Goal: Information Seeking & Learning: Learn about a topic

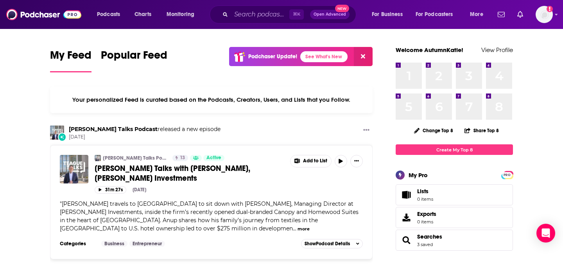
click at [252, 20] on div "⌘ K Open Advanced New" at bounding box center [283, 14] width 147 height 18
click at [246, 14] on input "Search podcasts, credits, & more..." at bounding box center [260, 14] width 58 height 13
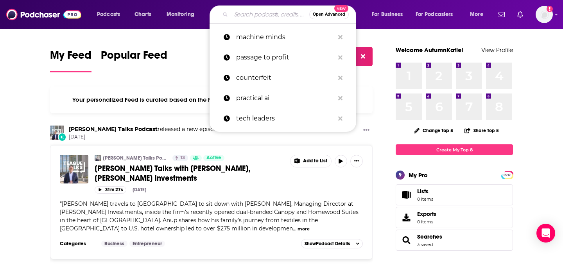
paste input "The IP Podcast"
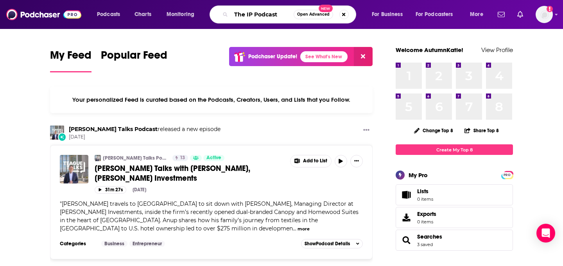
type input "The IP Podcast"
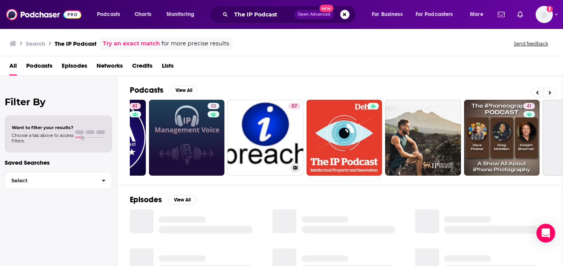
scroll to position [0, 75]
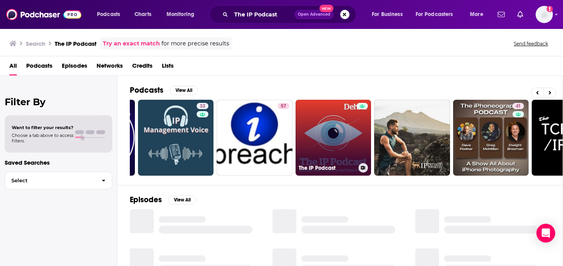
click at [331, 135] on link "The IP Podcast" at bounding box center [334, 138] width 76 height 76
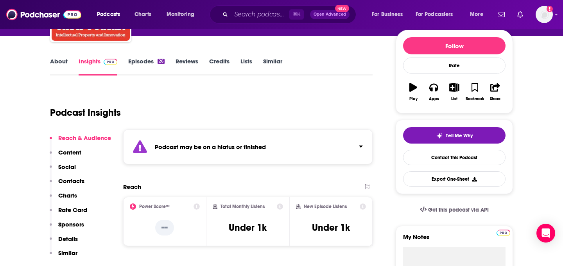
scroll to position [92, 0]
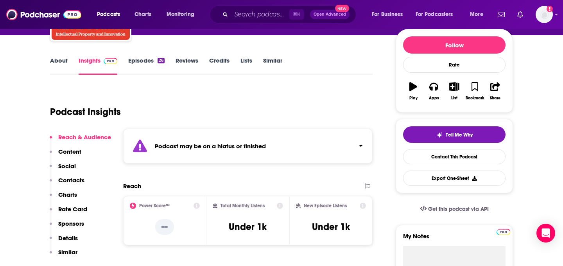
click at [147, 63] on link "Episodes 26" at bounding box center [146, 66] width 36 height 18
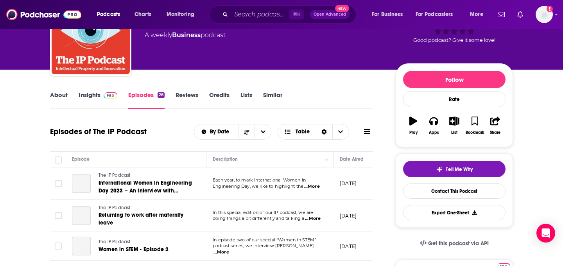
scroll to position [58, 0]
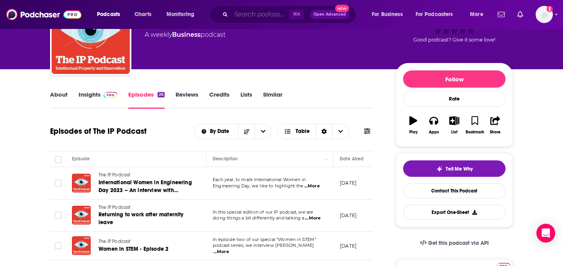
click at [244, 9] on input "Search podcasts, credits, & more..." at bounding box center [260, 14] width 58 height 13
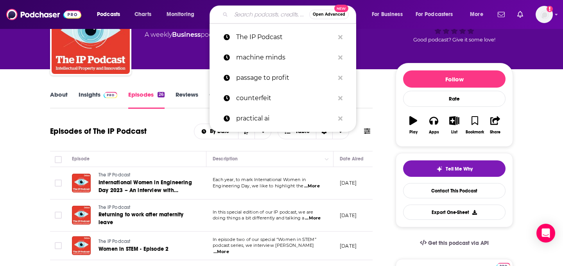
paste input "Understanding IP Matters"
type input "Understanding IP Matters"
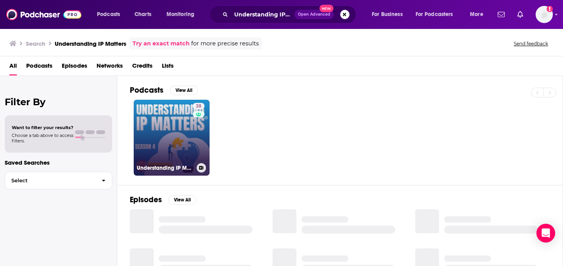
click at [197, 143] on div "28" at bounding box center [200, 133] width 14 height 60
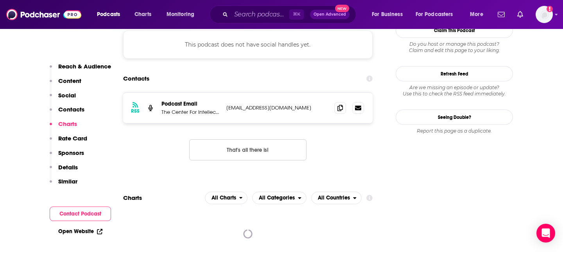
scroll to position [715, 0]
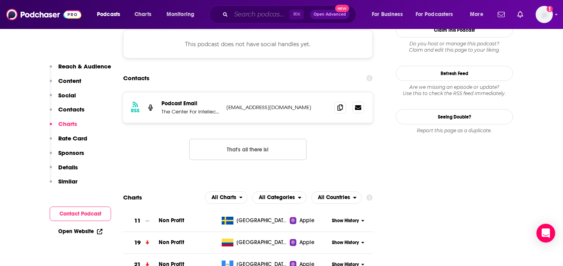
click at [240, 17] on input "Search podcasts, credits, & more..." at bounding box center [260, 14] width 58 height 13
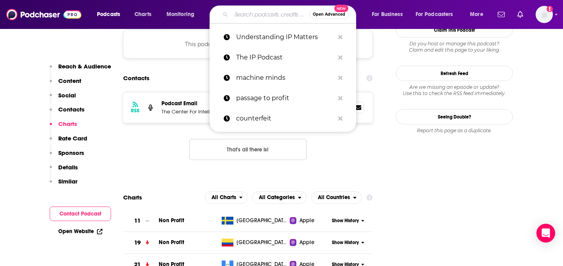
paste input "The Greenshoots Intellectual Property Podcast"
type input "The Greenshoots Intellectual Property Podcast"
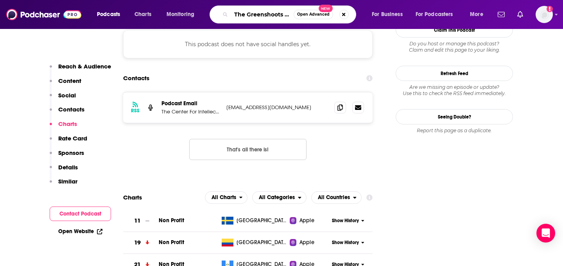
scroll to position [0, 79]
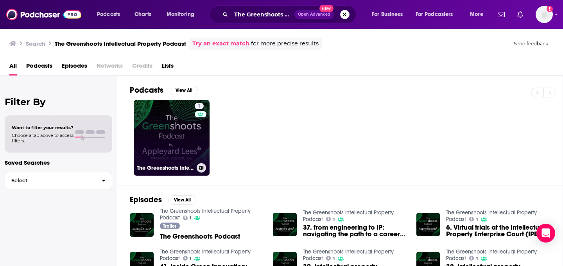
click at [183, 132] on link "1 The Greenshoots Intellectual Property Podcast" at bounding box center [172, 138] width 76 height 76
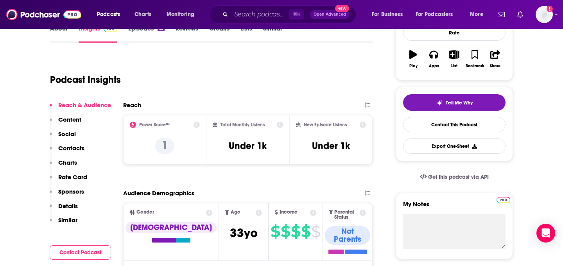
scroll to position [124, 0]
click at [245, 12] on input "Search podcasts, credits, & more..." at bounding box center [260, 14] width 58 height 13
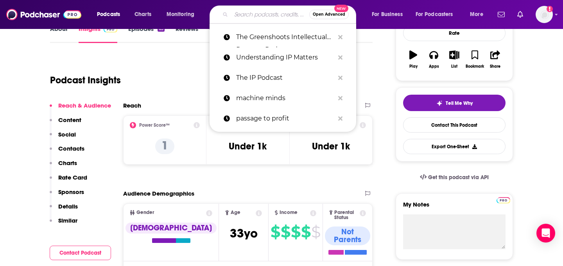
paste input "FashionablyIP"
type input "FashionablyIP"
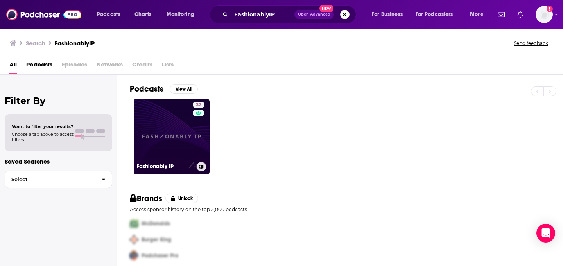
click at [188, 126] on link "32 Fashionably IP" at bounding box center [172, 137] width 76 height 76
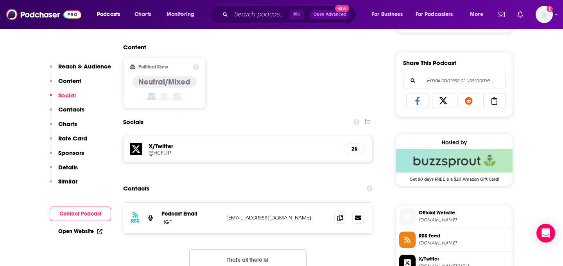
scroll to position [469, 0]
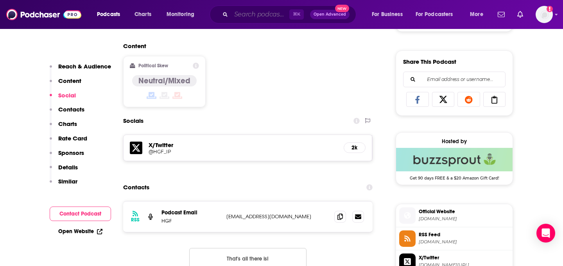
click at [247, 14] on input "Search podcasts, credits, & more..." at bounding box center [260, 14] width 58 height 13
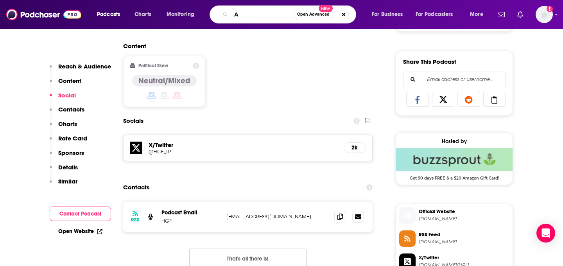
type input "AI"
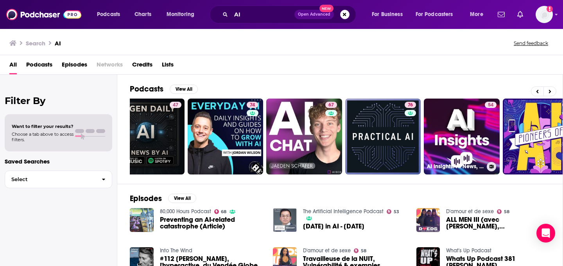
scroll to position [0, 285]
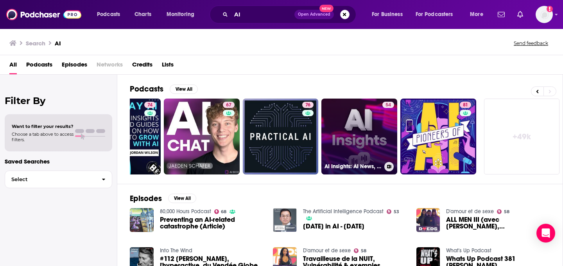
click at [367, 129] on link "54 AI Insights: AI News, Eyewitness Accounts" at bounding box center [359, 137] width 76 height 76
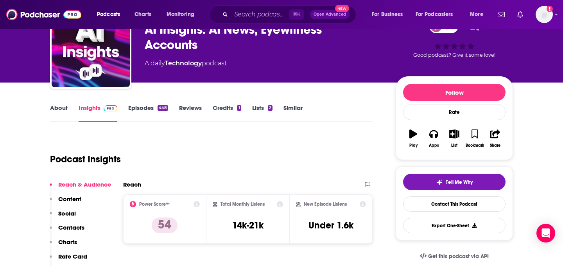
scroll to position [45, 0]
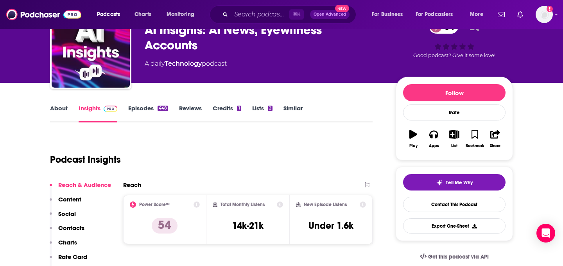
click at [193, 107] on link "Reviews" at bounding box center [190, 113] width 23 height 18
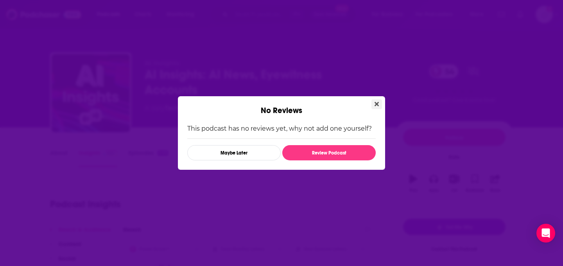
click at [375, 104] on icon "Close" at bounding box center [376, 104] width 4 height 6
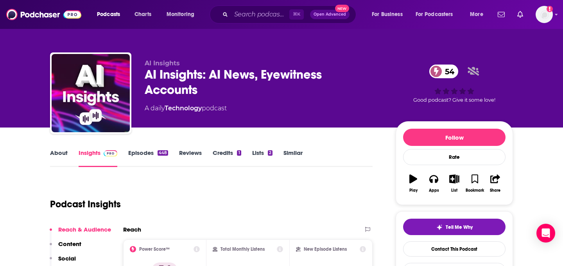
click at [149, 153] on link "Episodes 448" at bounding box center [148, 158] width 40 height 18
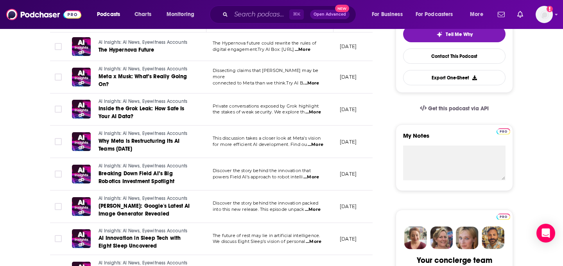
scroll to position [194, 0]
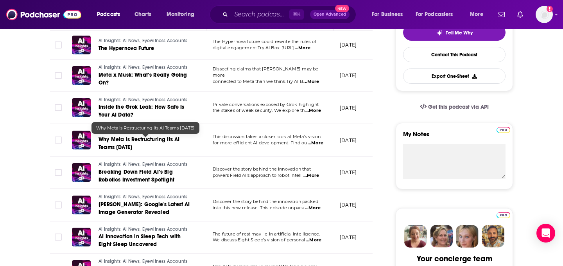
click at [166, 142] on span "Why Meta is Restructuring Its AI Teams Today" at bounding box center [139, 143] width 81 height 14
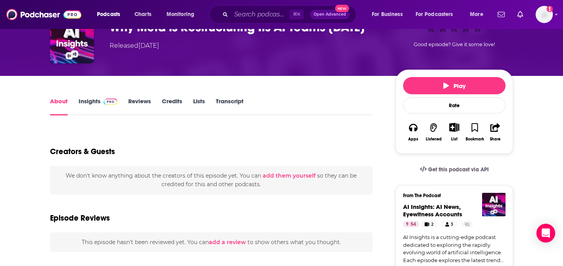
scroll to position [61, 0]
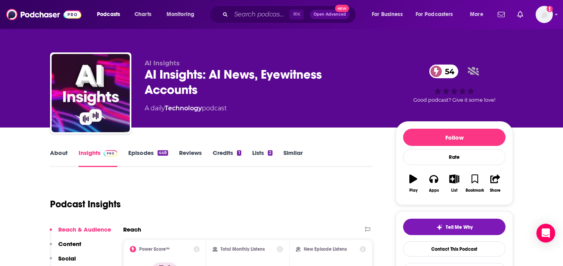
click at [186, 106] on link "Technology" at bounding box center [183, 107] width 37 height 7
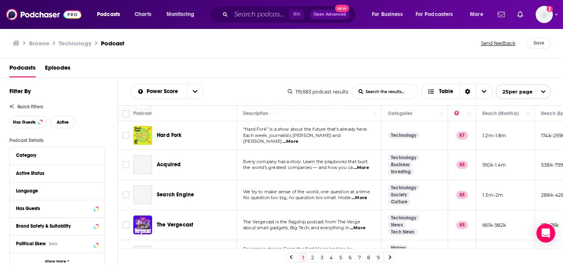
scroll to position [627, 0]
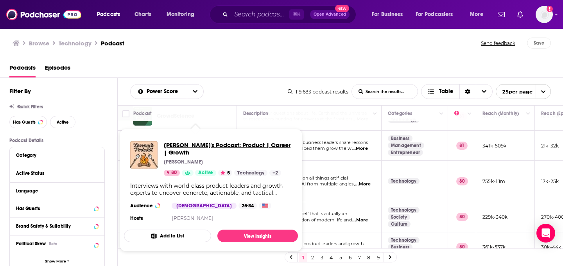
click at [200, 145] on span "[PERSON_NAME]'s Podcast: Product | Career | Growth" at bounding box center [228, 148] width 128 height 15
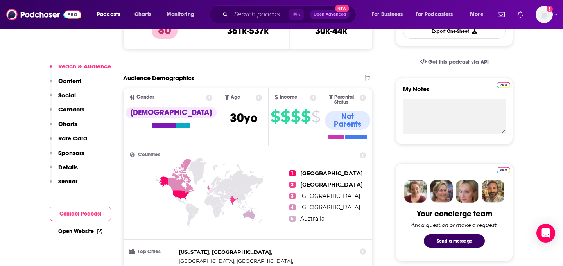
scroll to position [11, 0]
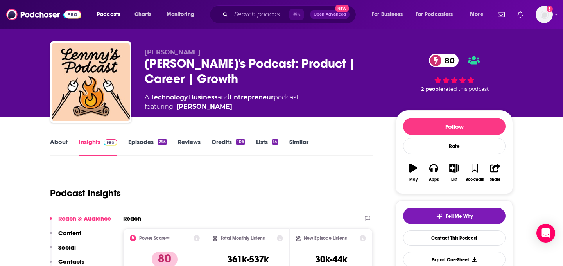
click at [65, 149] on link "About" at bounding box center [59, 147] width 18 height 18
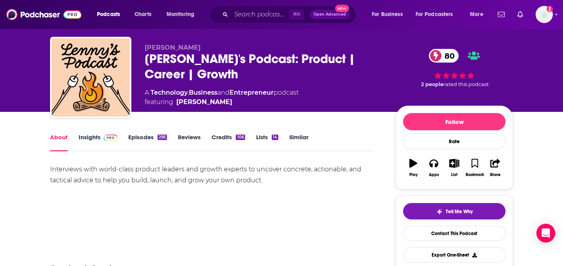
scroll to position [18, 0]
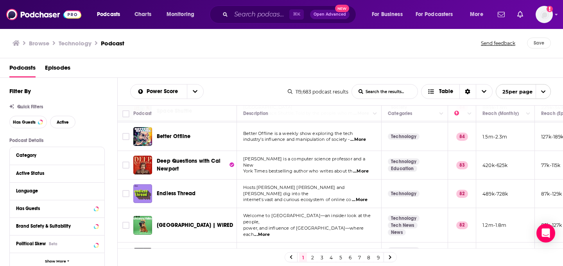
scroll to position [627, 0]
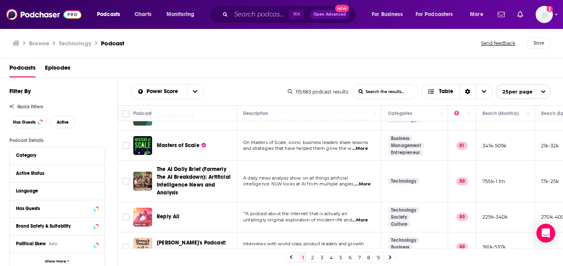
click at [312, 258] on link "2" at bounding box center [312, 257] width 8 height 9
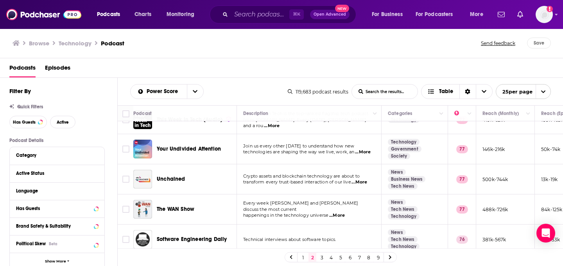
scroll to position [618, 0]
click at [321, 257] on link "3" at bounding box center [322, 257] width 8 height 9
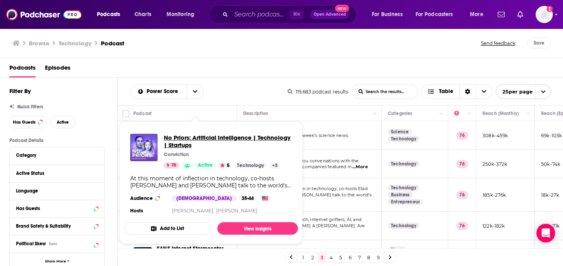
click at [209, 138] on span "No Priors: Artificial Intelligence | Technology | Startups" at bounding box center [228, 141] width 128 height 15
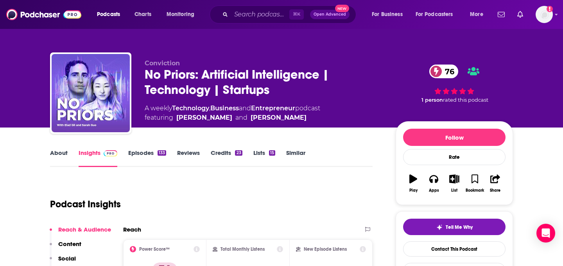
click at [57, 153] on link "About" at bounding box center [59, 158] width 18 height 18
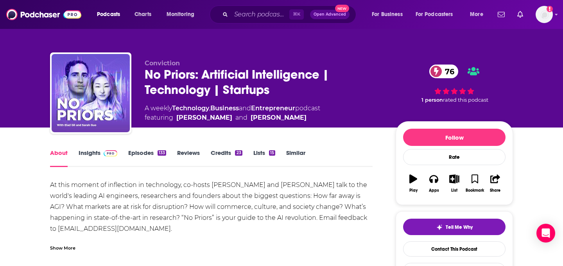
click at [96, 155] on link "Insights" at bounding box center [98, 158] width 39 height 18
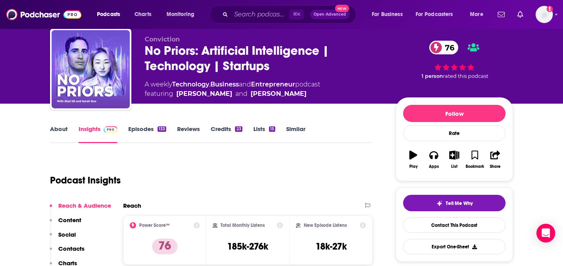
scroll to position [14, 0]
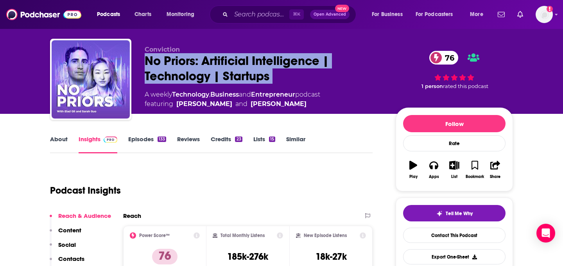
drag, startPoint x: 143, startPoint y: 60, endPoint x: 308, endPoint y: 88, distance: 167.6
click at [309, 88] on div "Conviction No Priors: Artificial Intelligence | Technology | Startups 76 A week…" at bounding box center [281, 81] width 463 height 84
copy div "No Priors: Artificial Intelligence | Technology | Startups 76"
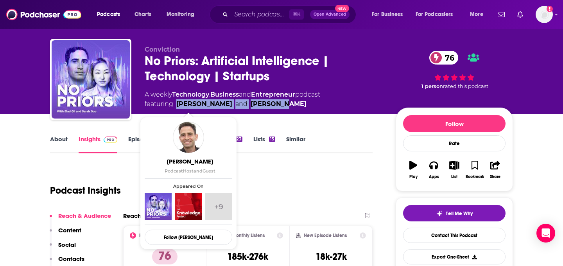
drag, startPoint x: 263, startPoint y: 107, endPoint x: 178, endPoint y: 106, distance: 85.2
click at [178, 106] on span "featuring Elad Gil and Sarah Guo" at bounding box center [233, 103] width 176 height 9
copy span "Elad Gil and Sarah Guo"
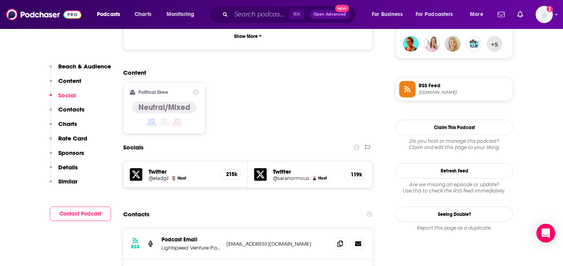
scroll to position [595, 0]
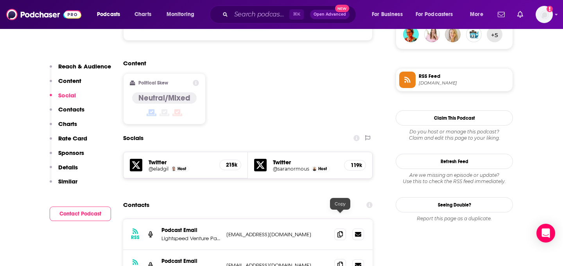
click at [342, 261] on icon at bounding box center [339, 264] width 5 height 6
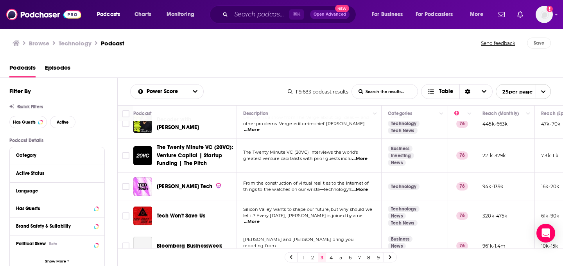
scroll to position [196, 0]
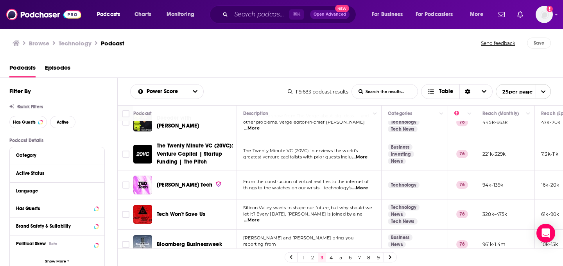
click at [361, 188] on span "...More" at bounding box center [360, 188] width 16 height 6
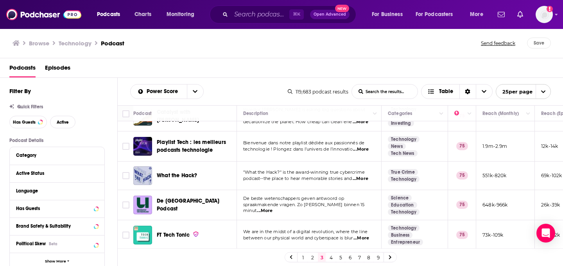
scroll to position [623, 0]
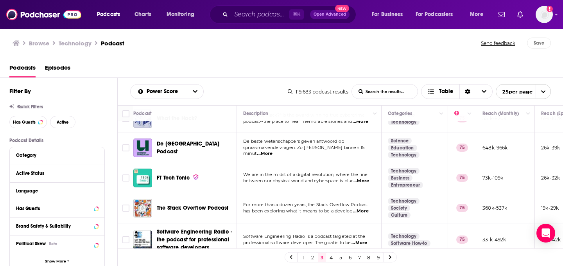
click at [333, 258] on link "4" at bounding box center [331, 257] width 8 height 9
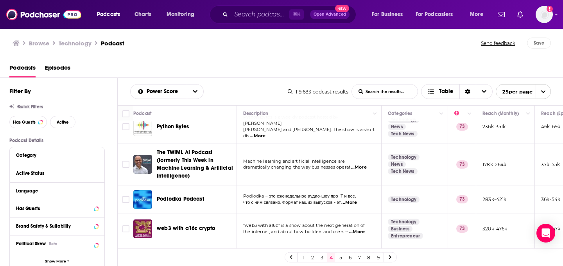
scroll to position [625, 0]
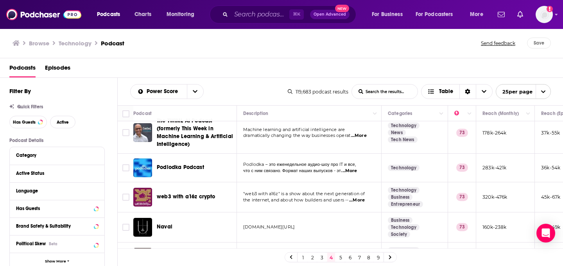
click at [358, 197] on span "...More" at bounding box center [357, 200] width 16 height 6
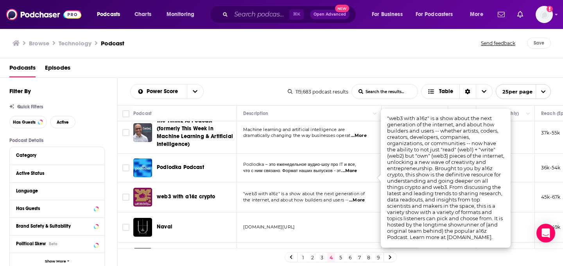
click at [337, 260] on link "5" at bounding box center [341, 257] width 8 height 9
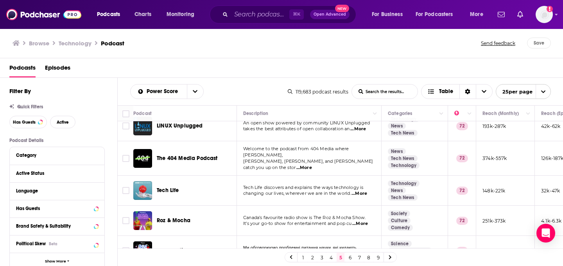
scroll to position [568, 0]
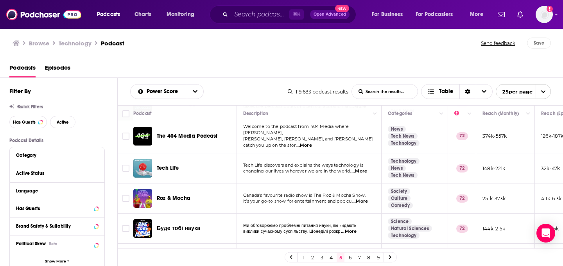
click at [362, 168] on span "...More" at bounding box center [359, 171] width 16 height 6
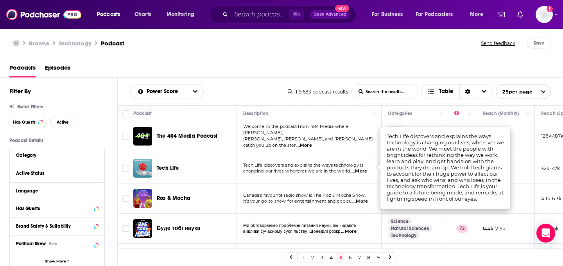
click at [168, 165] on span "Tech Life" at bounding box center [168, 168] width 22 height 7
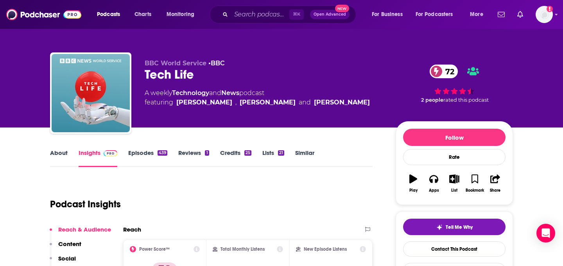
click at [139, 157] on link "Episodes 439" at bounding box center [147, 158] width 39 height 18
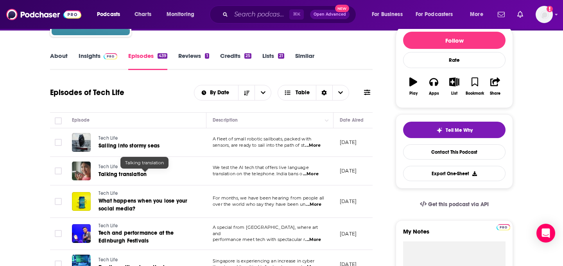
scroll to position [88, 0]
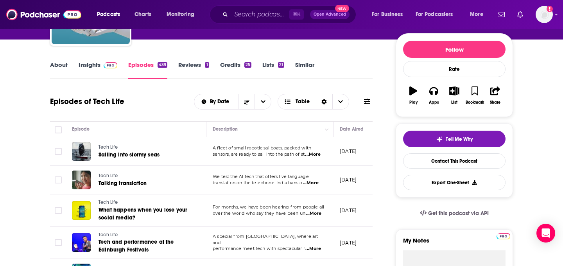
click at [92, 64] on link "Insights" at bounding box center [98, 70] width 39 height 18
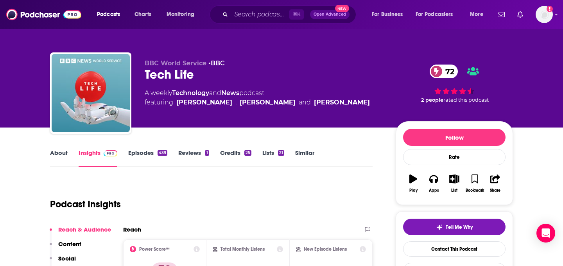
drag, startPoint x: 347, startPoint y: 104, endPoint x: 174, endPoint y: 106, distance: 174.0
click at [173, 106] on div "A weekly Technology and News podcast featuring Zoe Kleinman , Joe Tidy and Chri…" at bounding box center [264, 97] width 238 height 19
copy span "Zoe Kleinman , Joe Tidy and Chris Vallance"
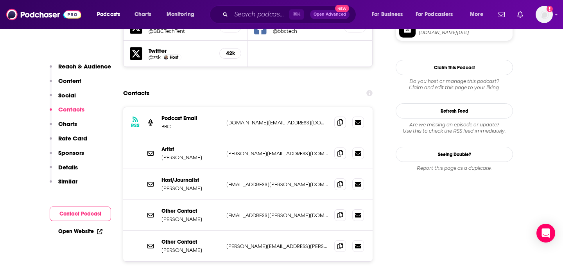
scroll to position [712, 0]
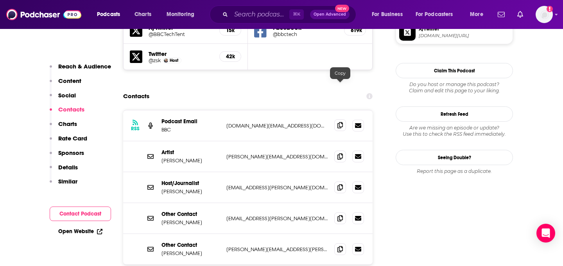
click at [340, 122] on icon at bounding box center [339, 125] width 5 height 6
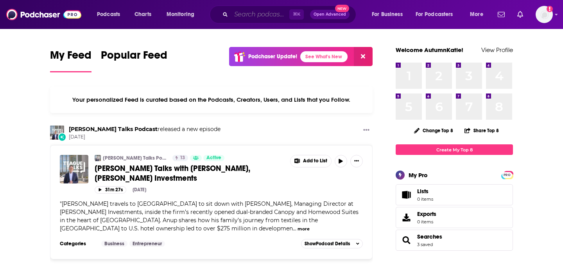
click at [235, 14] on input "Search podcasts, credits, & more..." at bounding box center [260, 14] width 58 height 13
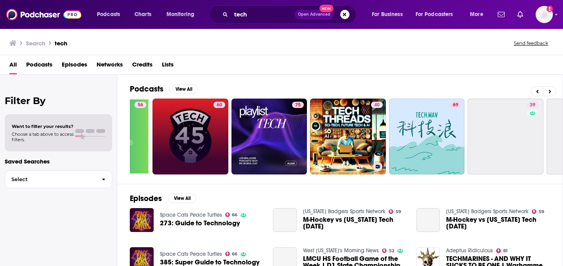
scroll to position [0, 285]
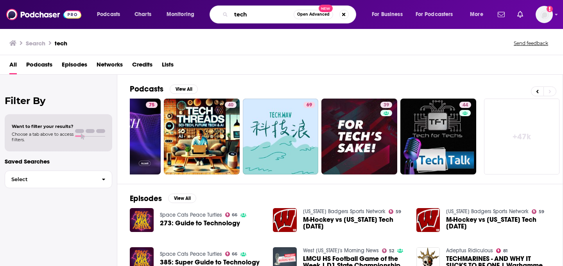
click at [261, 17] on input "tech" at bounding box center [262, 14] width 63 height 13
type input "tech startups"
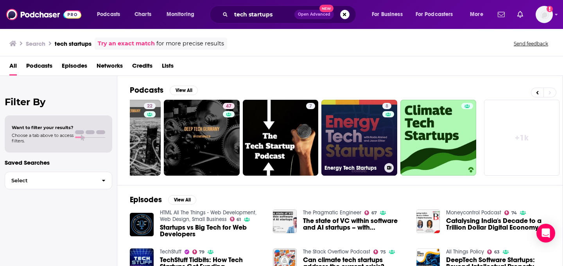
scroll to position [14, 0]
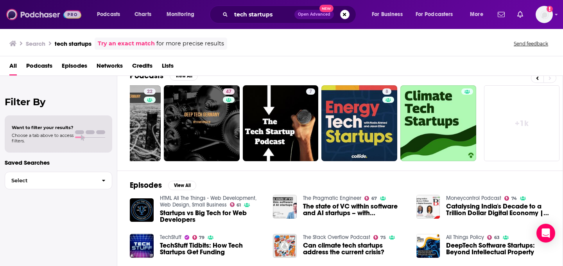
click at [55, 21] on img at bounding box center [43, 14] width 75 height 15
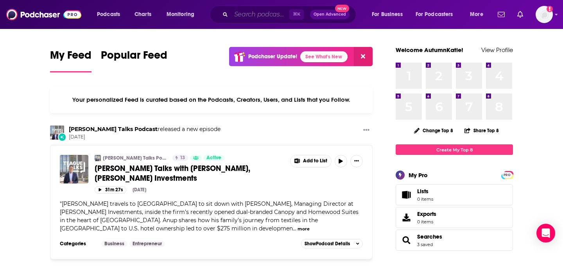
click at [245, 9] on input "Search podcasts, credits, & more..." at bounding box center [260, 14] width 58 height 13
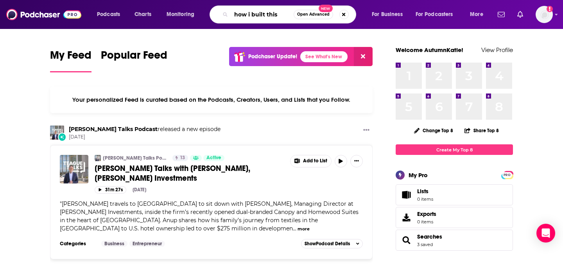
type input "how i built this"
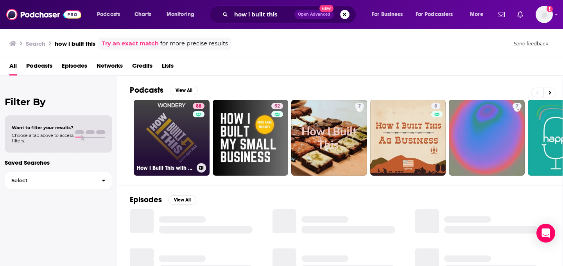
click at [165, 142] on link "88 How I Built This with [PERSON_NAME]" at bounding box center [172, 138] width 76 height 76
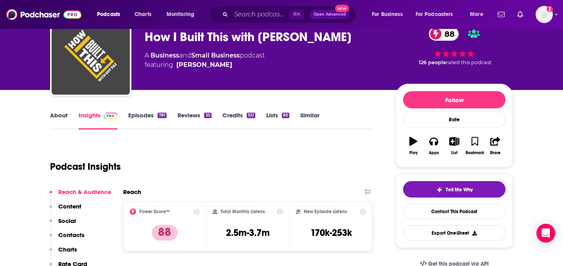
scroll to position [66, 0]
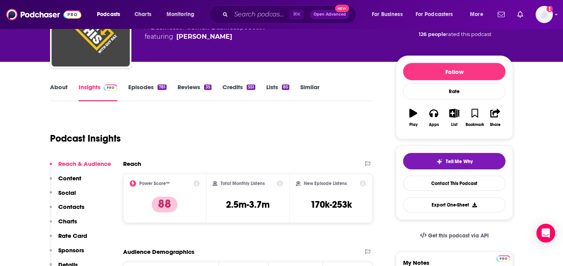
click at [63, 88] on link "About" at bounding box center [59, 92] width 18 height 18
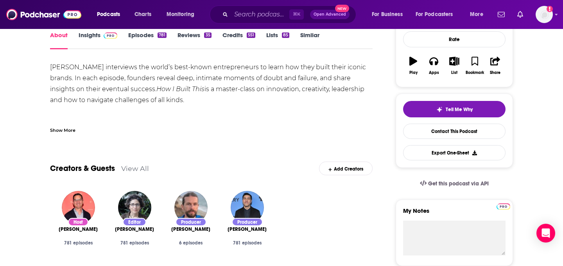
scroll to position [115, 0]
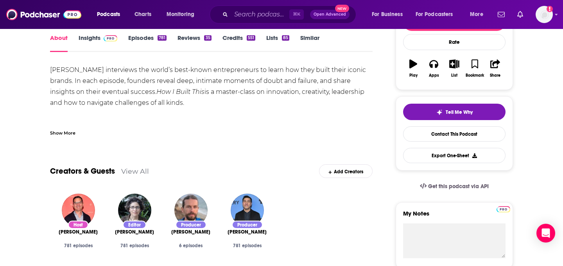
click at [308, 39] on link "Similar" at bounding box center [309, 43] width 19 height 18
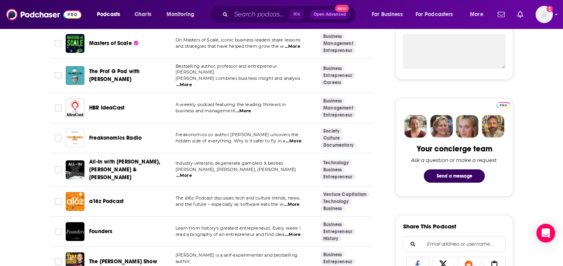
scroll to position [307, 0]
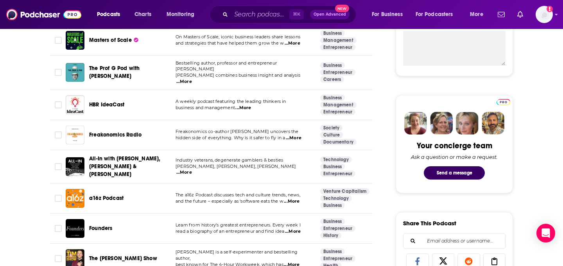
click at [247, 105] on span "...More" at bounding box center [243, 103] width 16 height 6
click at [273, 111] on td "A weekly podcast featuring the leading thinkers in business and management ...M…" at bounding box center [241, 101] width 145 height 30
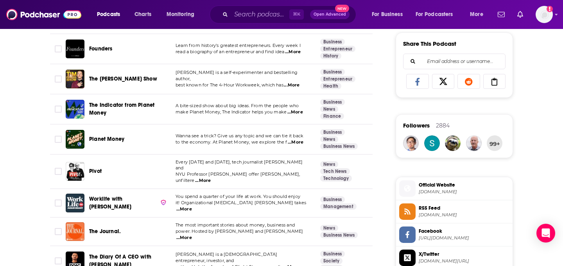
scroll to position [487, 0]
click at [301, 104] on span "...More" at bounding box center [295, 107] width 16 height 6
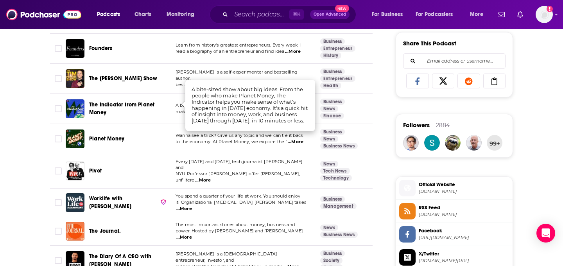
click at [276, 136] on span "to the economy. At Planet Money, we explore the f" at bounding box center [231, 136] width 111 height 5
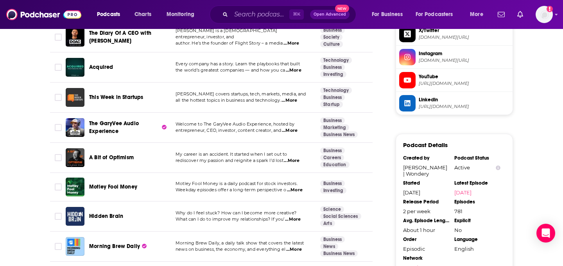
scroll to position [711, 0]
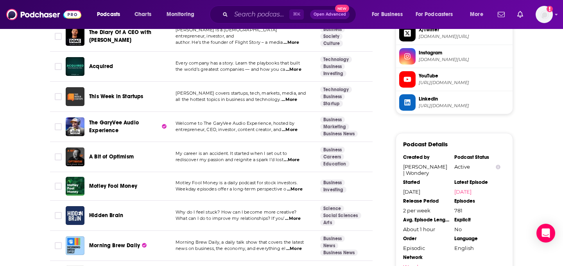
click at [296, 92] on span "...More" at bounding box center [289, 95] width 16 height 6
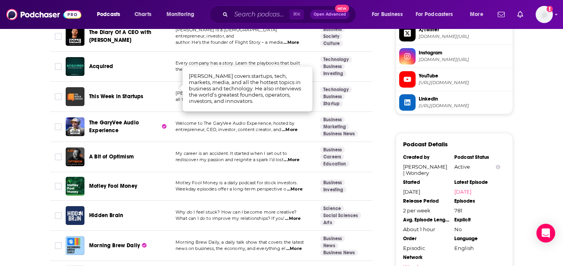
click at [130, 89] on span "This Week in Startups" at bounding box center [116, 92] width 54 height 7
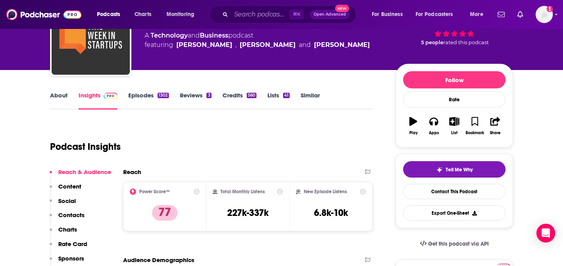
scroll to position [57, 0]
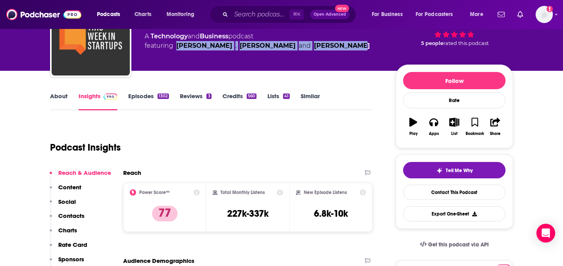
drag, startPoint x: 344, startPoint y: 44, endPoint x: 176, endPoint y: 48, distance: 168.1
click at [176, 48] on div "A Technology and Business podcast featuring [PERSON_NAME] , [PERSON_NAME] and […" at bounding box center [264, 41] width 238 height 19
copy span "[PERSON_NAME] , [PERSON_NAME] and [PERSON_NAME]"
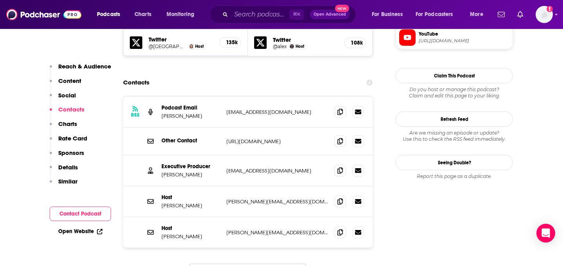
scroll to position [766, 0]
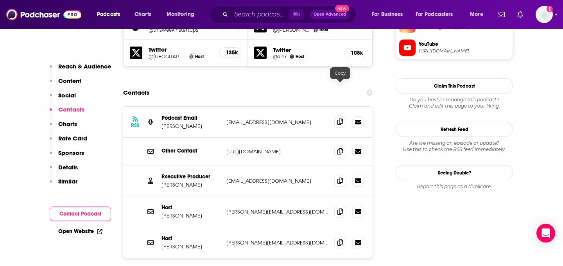
click at [340, 118] on icon at bounding box center [339, 121] width 5 height 6
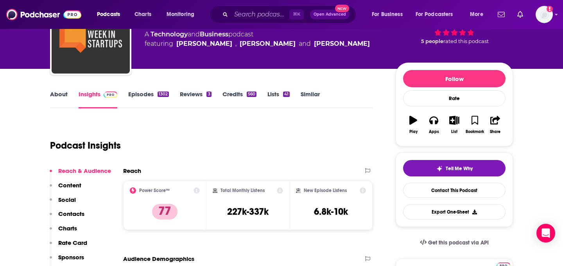
scroll to position [61, 0]
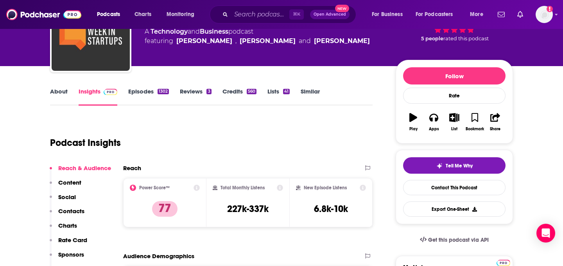
click at [312, 88] on link "Similar" at bounding box center [310, 97] width 19 height 18
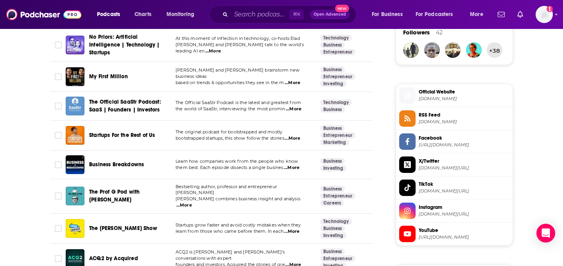
scroll to position [582, 0]
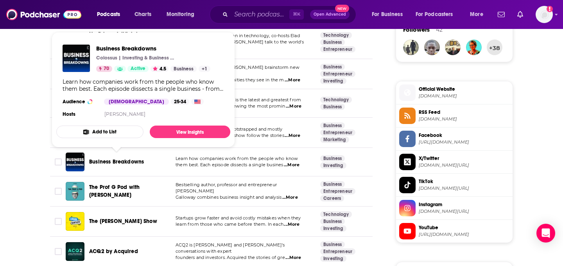
click at [126, 158] on span "Business Breakdowns" at bounding box center [116, 161] width 55 height 7
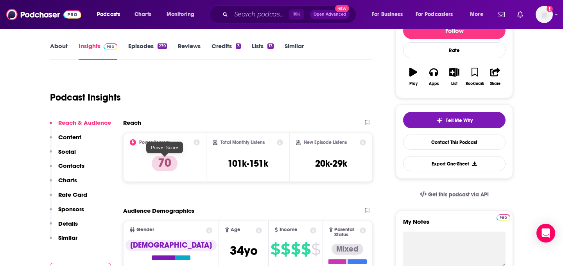
scroll to position [106, 0]
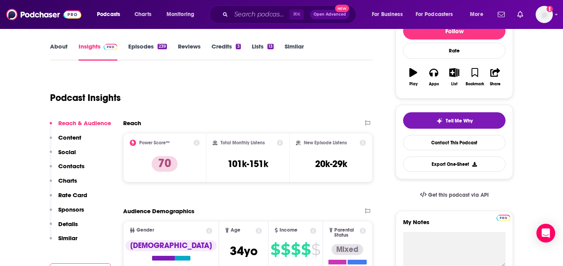
click at [57, 54] on link "About" at bounding box center [59, 52] width 18 height 18
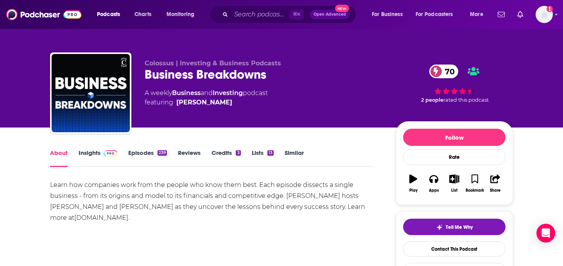
click at [149, 159] on link "Episodes 239" at bounding box center [147, 158] width 39 height 18
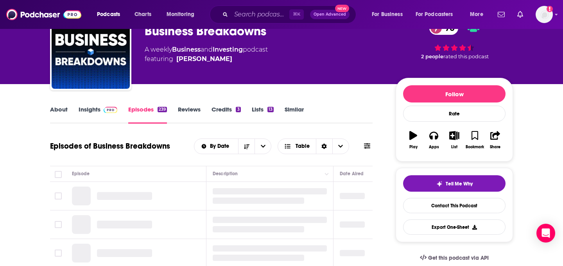
scroll to position [112, 0]
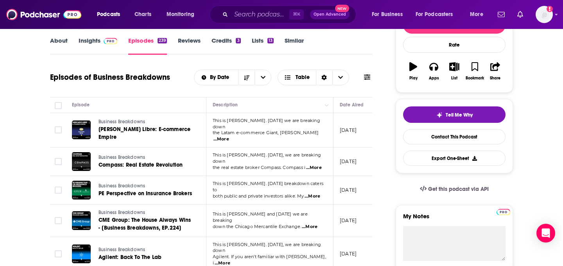
click at [307, 127] on span "This is [PERSON_NAME]. [DATE] we are breaking down" at bounding box center [266, 124] width 107 height 12
click at [229, 136] on span "...More" at bounding box center [221, 139] width 16 height 6
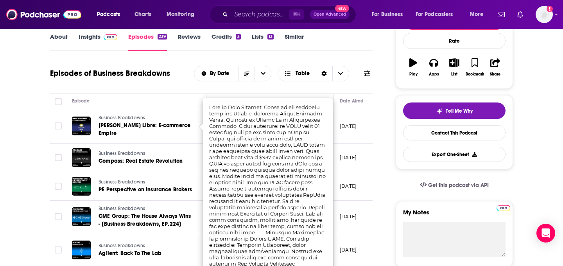
scroll to position [116, 0]
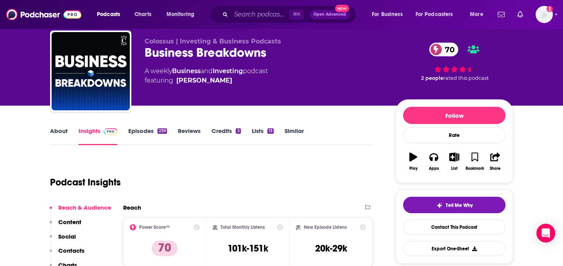
scroll to position [21, 0]
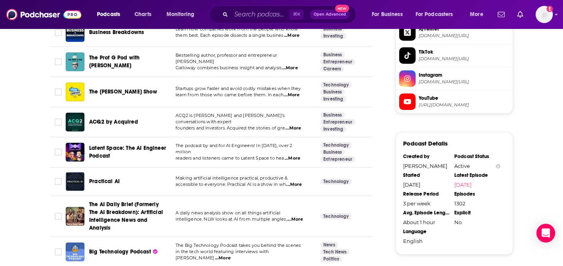
scroll to position [715, 0]
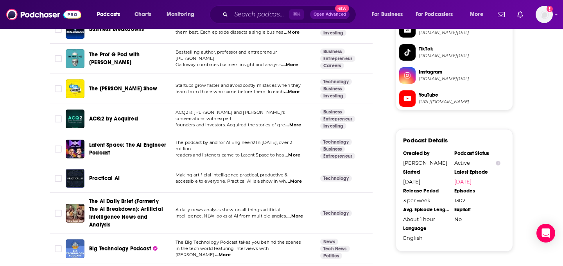
click at [292, 91] on span "...More" at bounding box center [292, 92] width 16 height 6
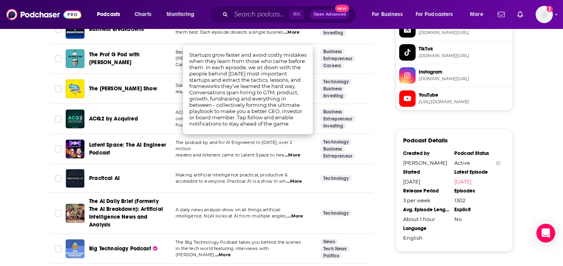
click at [255, 152] on td "The podcast by and for AI Engineers! In [DATE], over 2 million readers and list…" at bounding box center [241, 149] width 145 height 30
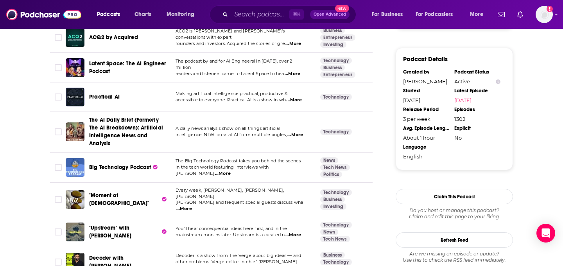
scroll to position [804, 0]
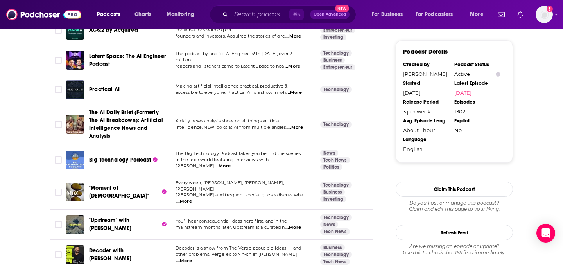
click at [294, 163] on td "The Big Technology Podcast takes you behind the scenes in the tech world featur…" at bounding box center [241, 160] width 145 height 30
click at [231, 163] on span "...More" at bounding box center [223, 166] width 16 height 6
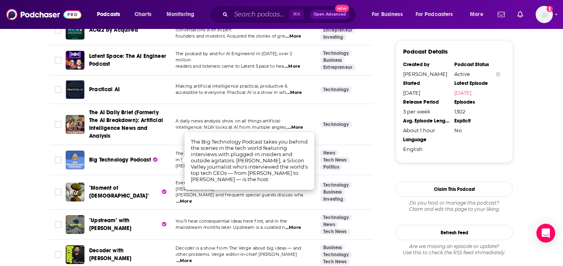
click at [305, 197] on td "Every week, [PERSON_NAME], [PERSON_NAME], [PERSON_NAME] and frequent special gu…" at bounding box center [241, 192] width 145 height 34
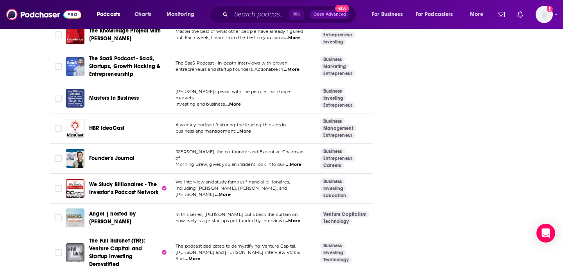
scroll to position [1226, 0]
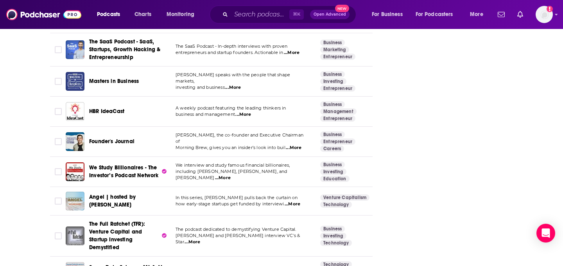
click at [297, 145] on span "...More" at bounding box center [294, 148] width 16 height 6
click at [279, 167] on td "We interview and study famous financial billionaires, including [PERSON_NAME], …" at bounding box center [241, 172] width 145 height 30
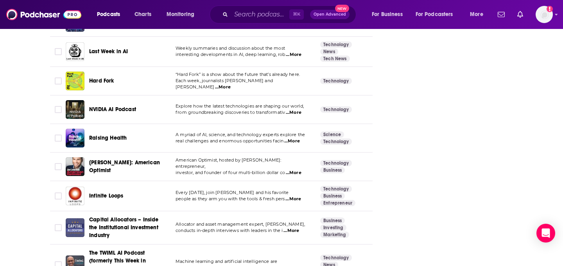
scroll to position [1574, 0]
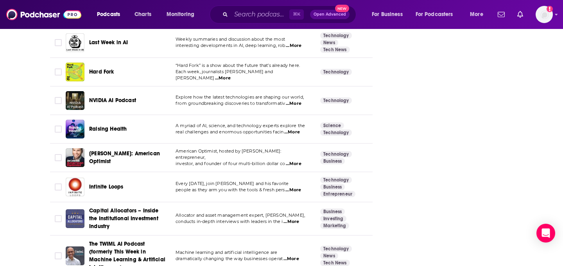
click at [296, 187] on span "...More" at bounding box center [293, 190] width 16 height 6
click at [250, 220] on td "Allocator and asset management expert, [PERSON_NAME], conducts in-depth intervi…" at bounding box center [241, 218] width 145 height 33
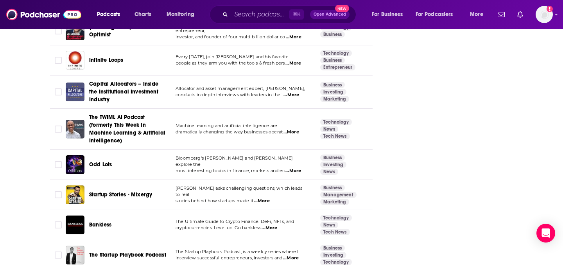
scroll to position [1703, 0]
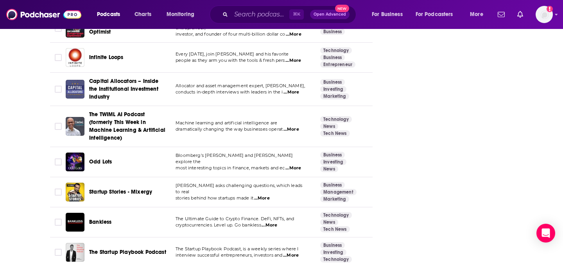
click at [269, 195] on span "...More" at bounding box center [262, 198] width 16 height 6
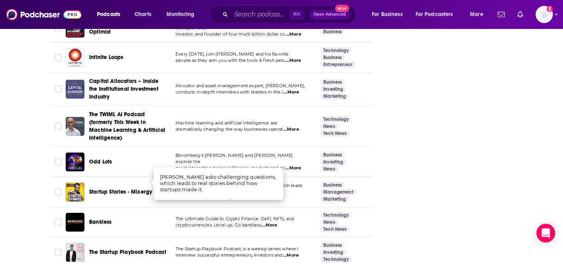
click at [133, 188] on span "Startup Stories - Mixergy" at bounding box center [120, 191] width 63 height 7
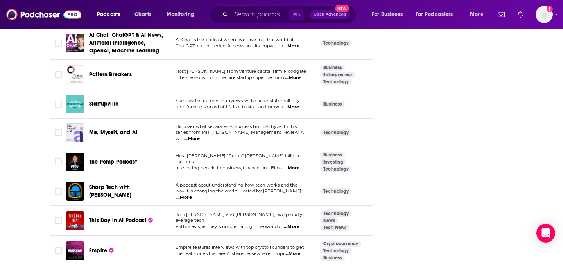
scroll to position [2189, 0]
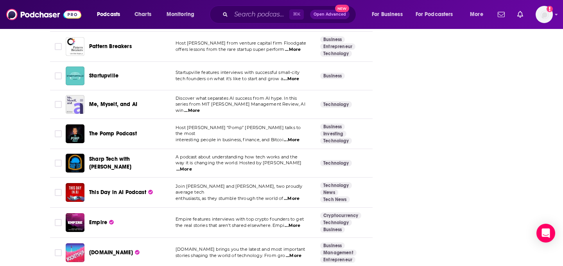
click at [299, 195] on span "...More" at bounding box center [292, 198] width 16 height 6
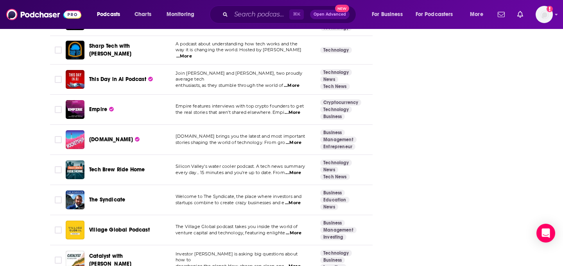
scroll to position [2312, 0]
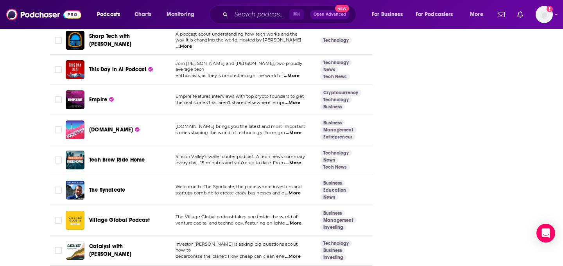
click at [295, 220] on span "...More" at bounding box center [294, 223] width 16 height 6
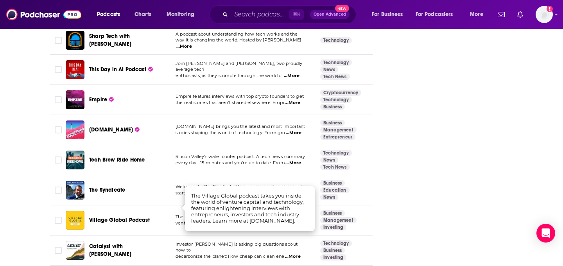
click at [108, 217] on span "Village Global Podcast" at bounding box center [119, 220] width 61 height 7
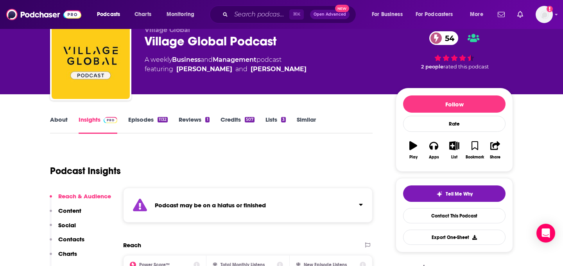
scroll to position [32, 0]
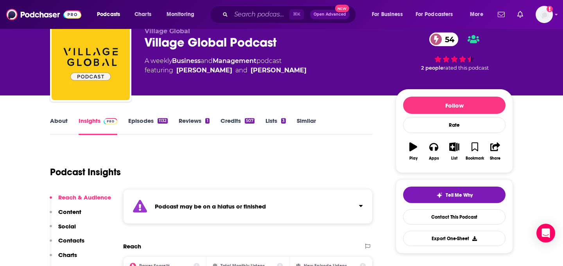
click at [156, 127] on link "Episodes 1132" at bounding box center [147, 126] width 39 height 18
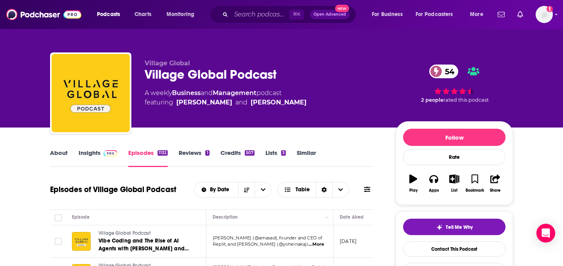
drag, startPoint x: 303, startPoint y: 101, endPoint x: 176, endPoint y: 107, distance: 127.2
click at [175, 106] on div "A weekly Business and Management podcast featuring [PERSON_NAME] and [PERSON_NA…" at bounding box center [264, 97] width 238 height 19
copy span "[PERSON_NAME] and [PERSON_NAME]"
click at [105, 156] on img at bounding box center [111, 153] width 14 height 6
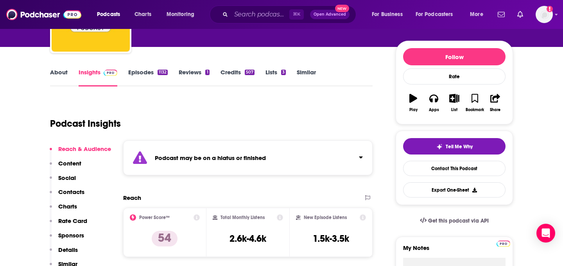
scroll to position [86, 0]
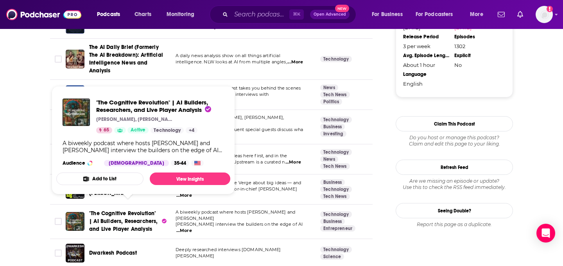
scroll to position [867, 0]
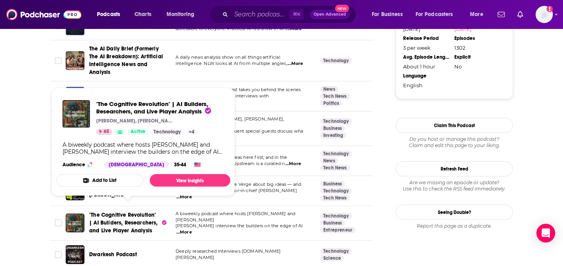
click at [131, 54] on span "The AI Daily Brief (Formerly The AI Breakdown): Artificial Intelligence News an…" at bounding box center [126, 60] width 74 height 30
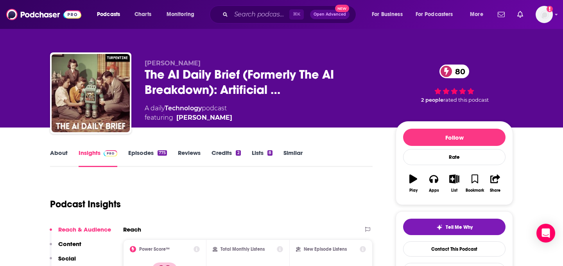
click at [288, 155] on link "Similar" at bounding box center [292, 158] width 19 height 18
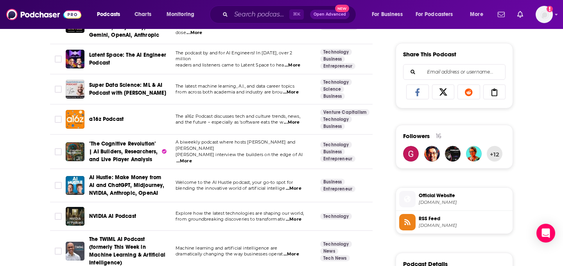
scroll to position [477, 0]
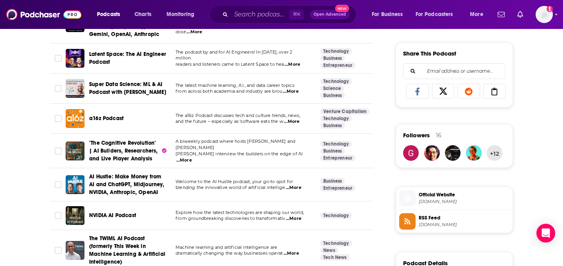
click at [303, 186] on p "blending the innovative world of artificial intellige ...More" at bounding box center [242, 187] width 132 height 6
click at [297, 186] on span "...More" at bounding box center [294, 187] width 16 height 6
click at [301, 235] on td "Machine learning and artificial intelligence are dramatically changing the way …" at bounding box center [241, 250] width 145 height 41
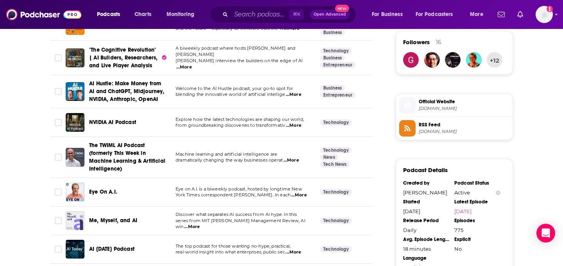
scroll to position [591, 0]
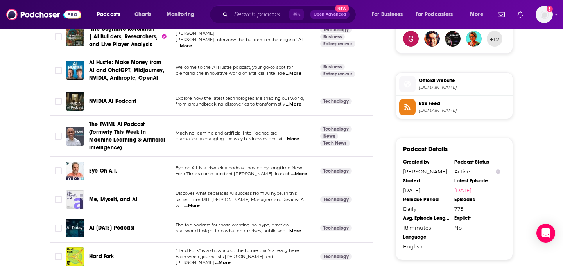
click at [200, 202] on span "...More" at bounding box center [192, 205] width 16 height 6
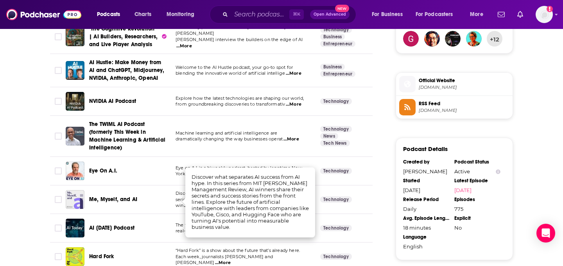
click at [303, 241] on td "The top podcast for those wanting no-hype, practical, real-world insight into w…" at bounding box center [241, 228] width 145 height 29
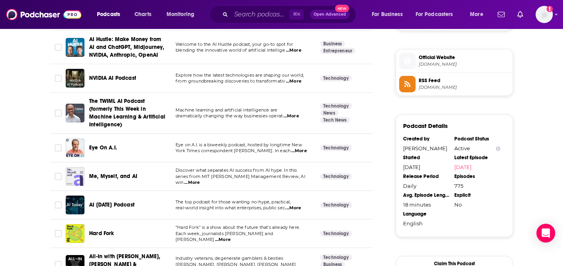
scroll to position [644, 0]
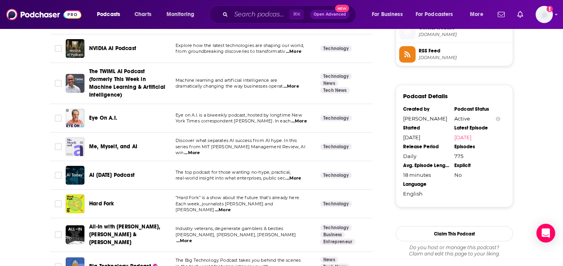
click at [296, 178] on span "...More" at bounding box center [293, 178] width 16 height 6
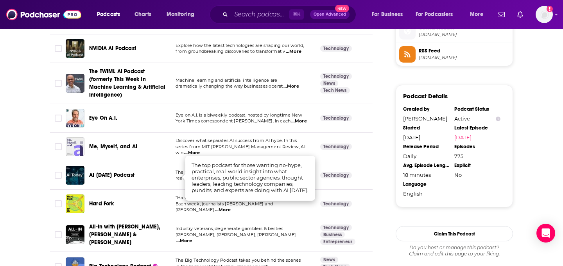
click at [127, 172] on span "AI [DATE] Podcast" at bounding box center [111, 175] width 45 height 7
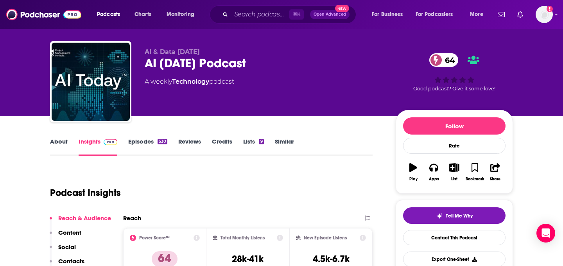
scroll to position [18, 0]
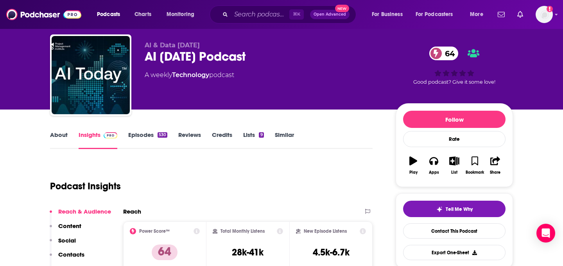
click at [152, 136] on link "Episodes 530" at bounding box center [147, 140] width 39 height 18
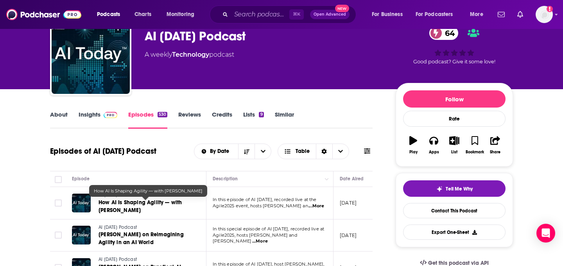
scroll to position [34, 0]
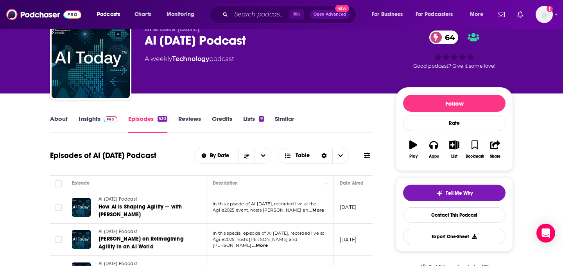
click at [93, 120] on link "Insights" at bounding box center [98, 124] width 39 height 18
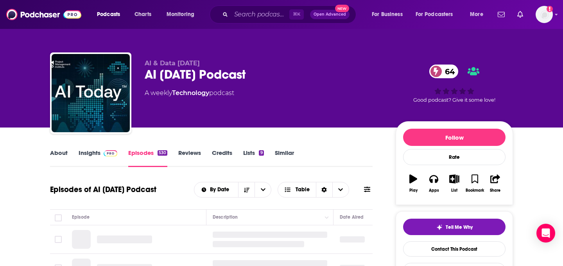
click at [281, 148] on div "About Insights Episodes 530 Reviews Credits Lists 9 Similar" at bounding box center [211, 157] width 322 height 19
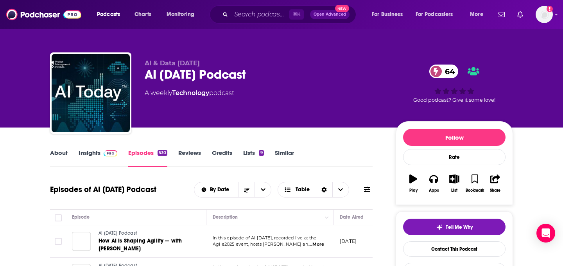
click at [283, 156] on link "Similar" at bounding box center [284, 158] width 19 height 18
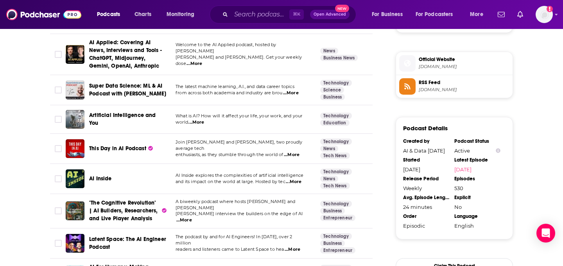
scroll to position [690, 0]
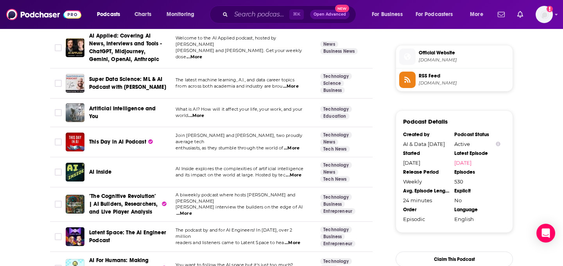
click at [199, 117] on span "...More" at bounding box center [196, 116] width 16 height 6
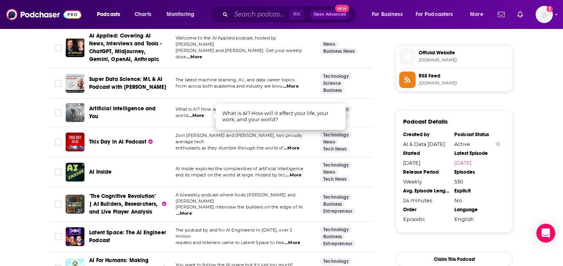
click at [203, 129] on td "Join Michael and Chris Sharkey, two proudly average tech enthusiasts, as they s…" at bounding box center [241, 142] width 145 height 30
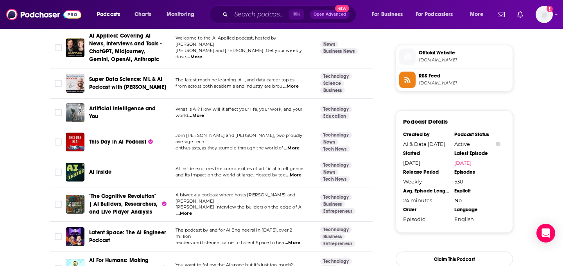
scroll to position [754, 0]
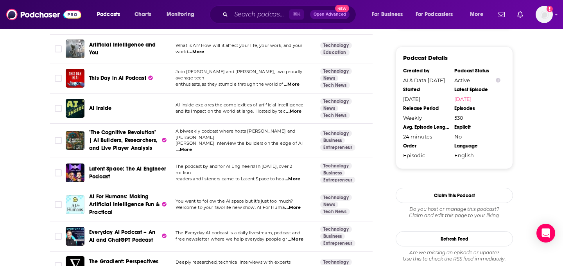
click at [296, 112] on span "...More" at bounding box center [294, 111] width 16 height 6
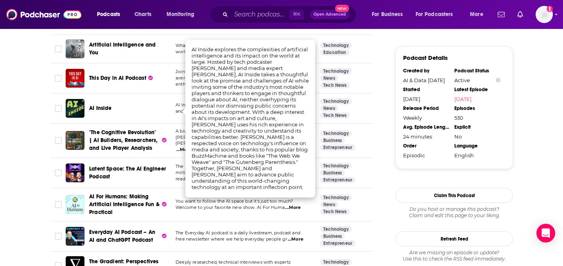
click at [140, 111] on div "AI Inside" at bounding box center [129, 108] width 81 height 8
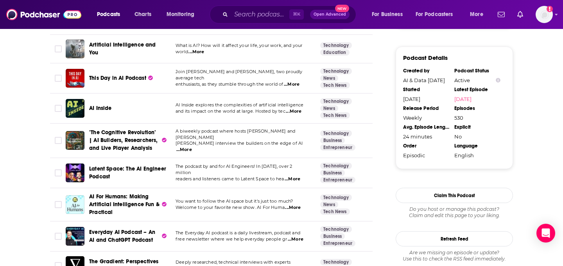
click at [107, 111] on span "AI Inside" at bounding box center [100, 108] width 23 height 7
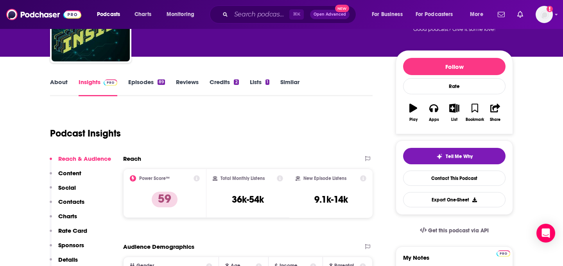
scroll to position [82, 0]
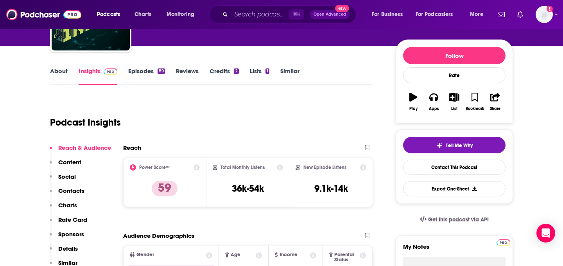
click at [60, 79] on link "About" at bounding box center [59, 76] width 18 height 18
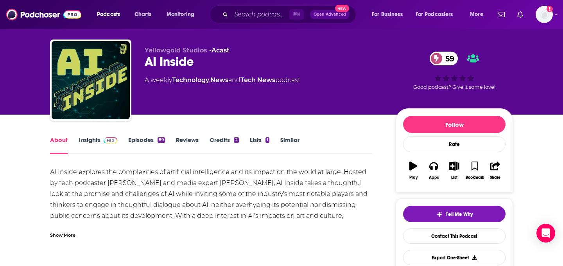
scroll to position [13, 0]
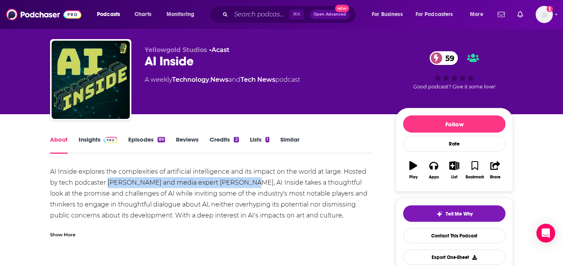
drag, startPoint x: 107, startPoint y: 183, endPoint x: 235, endPoint y: 185, distance: 127.5
click at [235, 185] on div "AI Inside explores the complexities of artificial intelligence and its impact o…" at bounding box center [211, 220] width 322 height 109
copy div "Jason Howell and media expert Jeff Jarvis"
click at [102, 148] on link "Insights" at bounding box center [98, 145] width 39 height 18
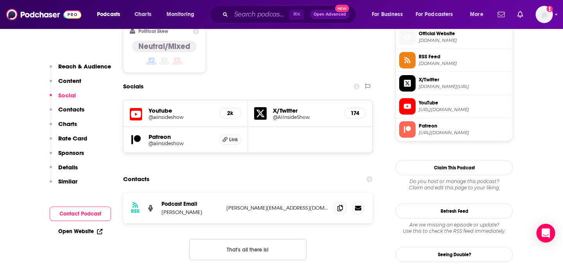
scroll to position [652, 0]
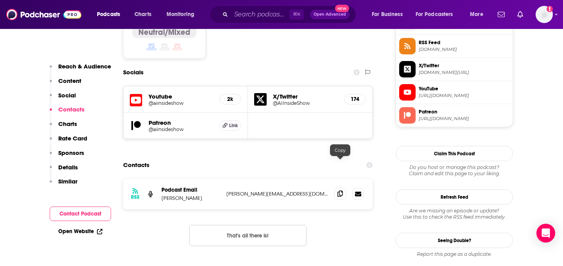
click at [335, 188] on span at bounding box center [340, 194] width 12 height 12
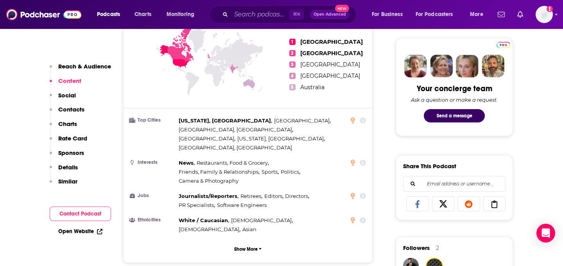
scroll to position [104, 0]
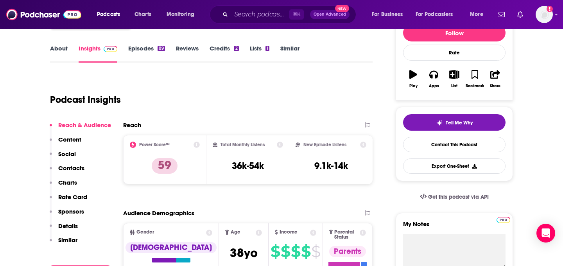
click at [142, 47] on link "Episodes 89" at bounding box center [146, 54] width 37 height 18
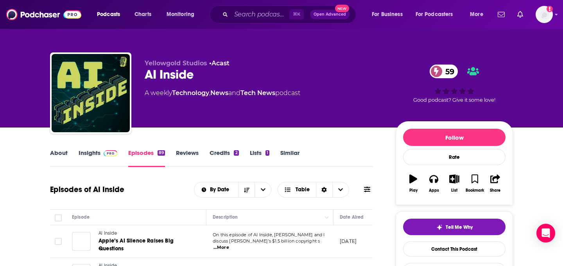
click at [285, 148] on div "About Insights Episodes 89 Reviews Credits 2 Lists 1 Similar" at bounding box center [211, 157] width 322 height 19
click at [285, 152] on link "Similar" at bounding box center [289, 158] width 19 height 18
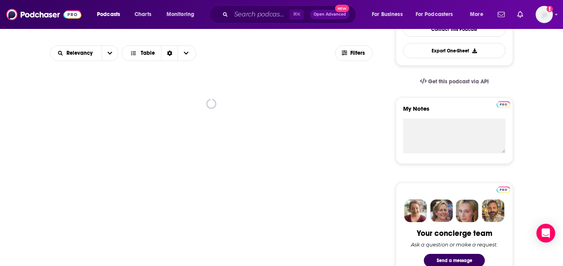
scroll to position [222, 0]
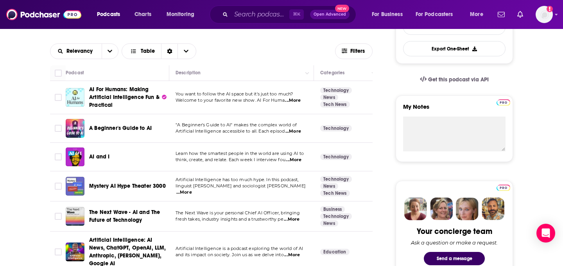
click at [294, 158] on span "...More" at bounding box center [294, 160] width 16 height 6
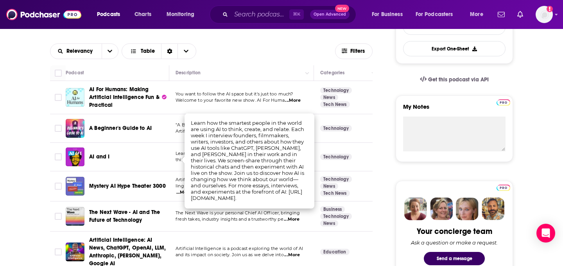
click at [173, 201] on td "Artificial Intelligence has too much hype. In this podcast, linguist Emily M. B…" at bounding box center [241, 186] width 145 height 30
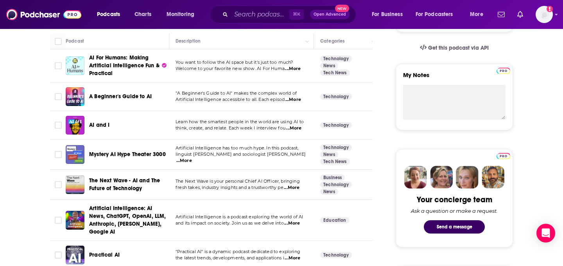
scroll to position [274, 0]
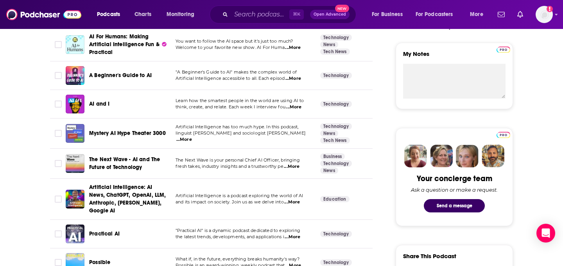
click at [297, 169] on span "...More" at bounding box center [292, 166] width 16 height 6
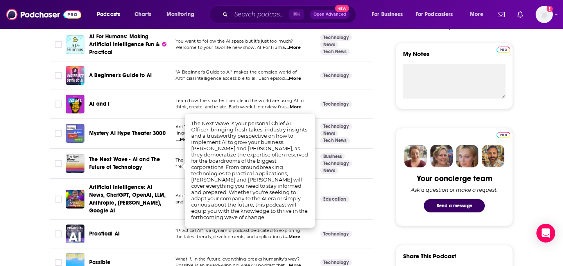
click at [164, 224] on div "Practical AI" at bounding box center [129, 233] width 81 height 19
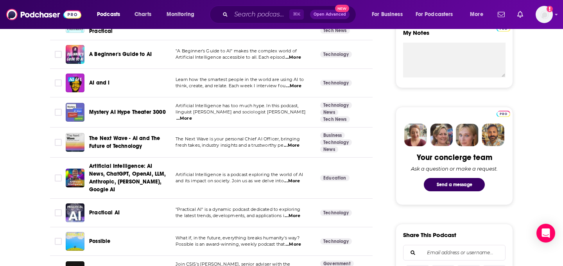
scroll to position [296, 0]
click at [299, 178] on span "...More" at bounding box center [292, 180] width 16 height 6
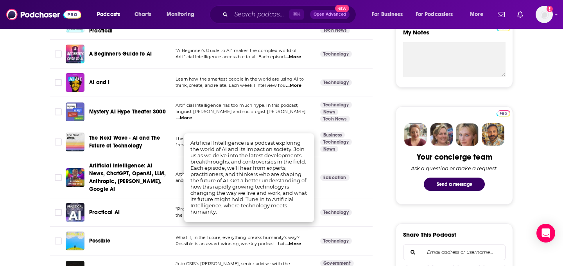
click at [147, 170] on span "Artificial Intelligence: AI News, ChatGPT, OpenAI, LLM, Anthropic, [PERSON_NAME…" at bounding box center [127, 177] width 77 height 31
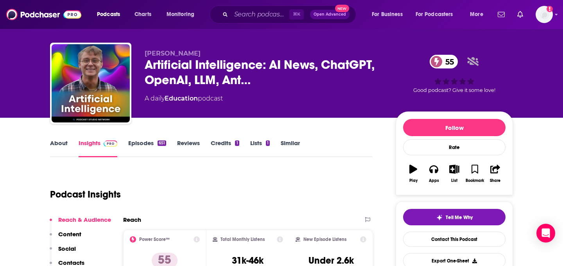
scroll to position [9, 0]
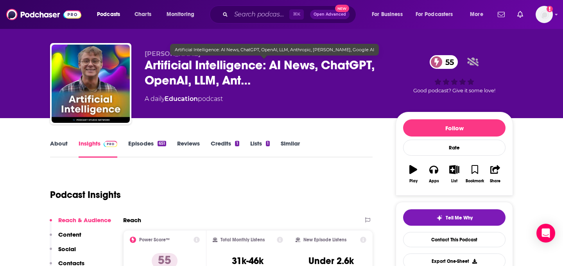
click at [249, 82] on span "Artificial Intelligence: AI News, ChatGPT, OpenAI, LLM, Ant…" at bounding box center [264, 72] width 238 height 30
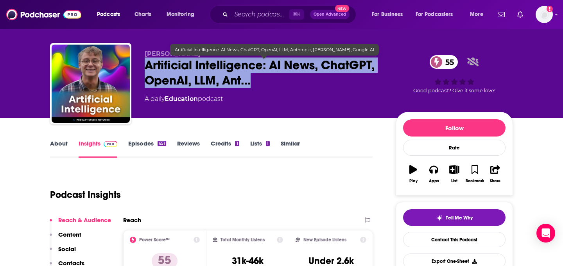
drag, startPoint x: 139, startPoint y: 68, endPoint x: 255, endPoint y: 87, distance: 117.7
click at [255, 87] on div "Eli Schafer Artificial Intelligence: AI News, ChatGPT, OpenAI, LLM, Ant… 55 A d…" at bounding box center [281, 85] width 463 height 84
copy h2 "Artificial Intelligence: AI News, ChatGPT, OpenAI, LLM, Ant…"
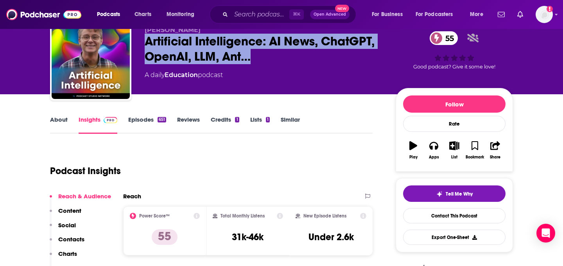
scroll to position [43, 0]
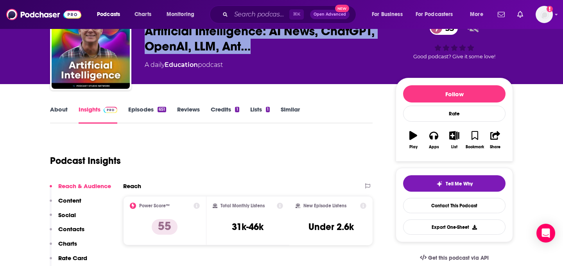
click at [238, 111] on div "1" at bounding box center [237, 109] width 4 height 5
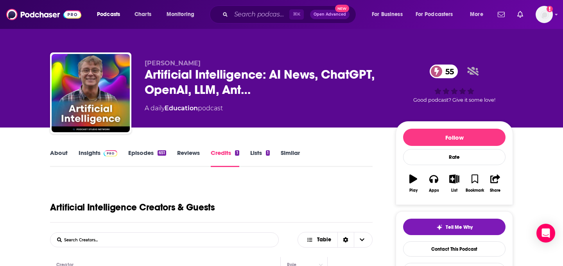
click at [64, 155] on link "About" at bounding box center [59, 158] width 18 height 18
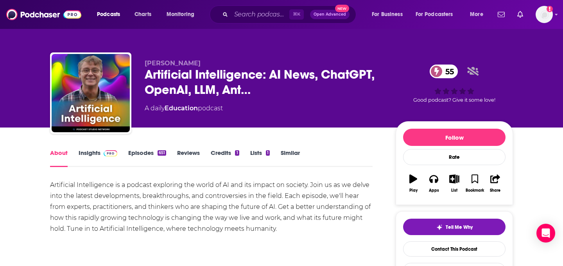
click at [97, 164] on link "Insights" at bounding box center [98, 158] width 39 height 18
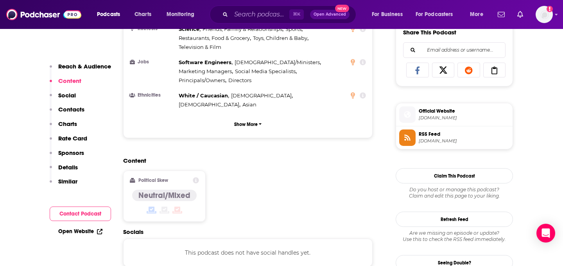
scroll to position [619, 0]
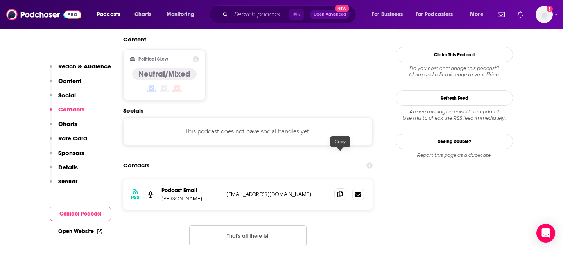
click at [340, 191] on icon at bounding box center [339, 194] width 5 height 6
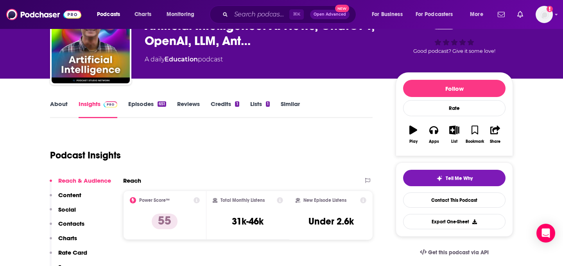
scroll to position [57, 0]
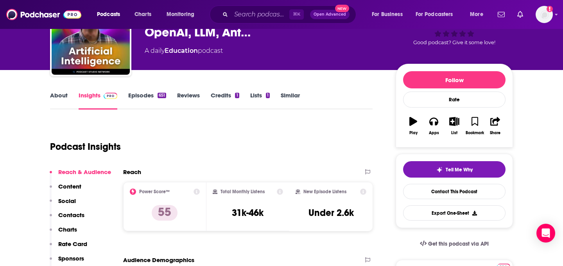
click at [296, 97] on link "Similar" at bounding box center [290, 100] width 19 height 18
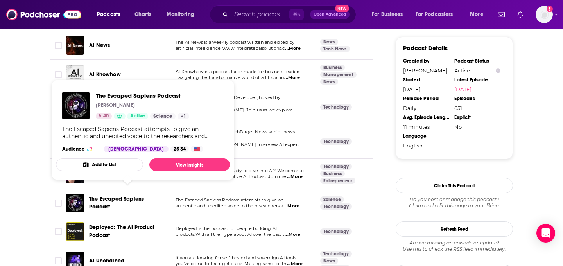
scroll to position [629, 0]
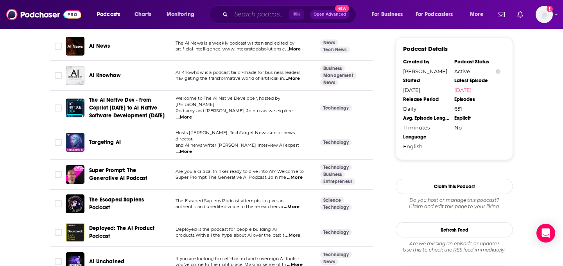
click at [254, 9] on input "Search podcasts, credits, & more..." at bounding box center [260, 14] width 58 height 13
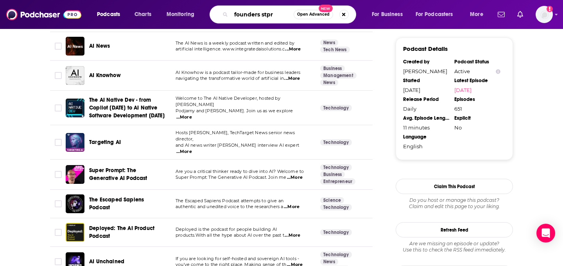
type input "founders stpry"
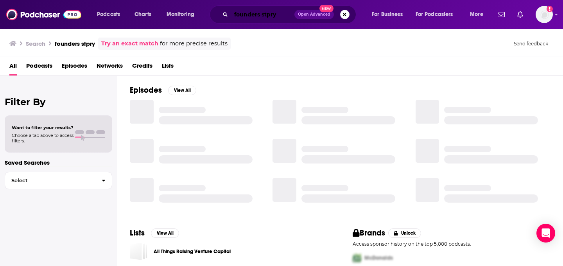
click at [278, 16] on input "founders stpry" at bounding box center [262, 14] width 63 height 13
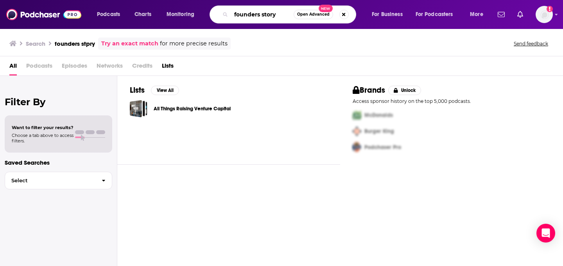
type input "founders story"
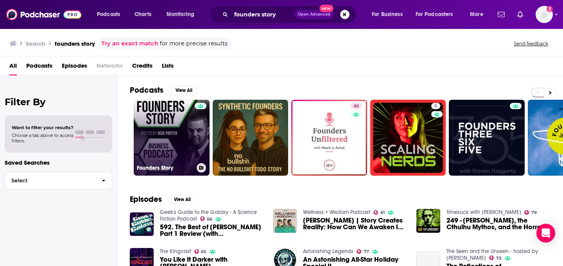
click at [188, 132] on link "Founders Story" at bounding box center [172, 138] width 76 height 76
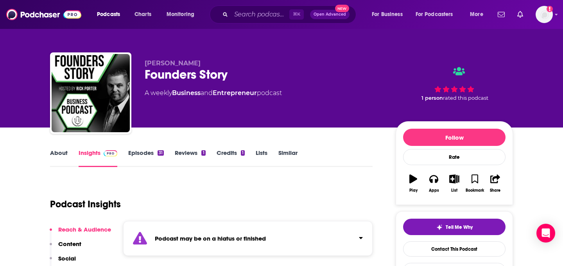
scroll to position [62, 0]
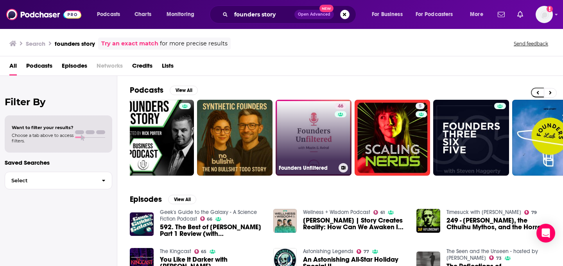
scroll to position [0, 17]
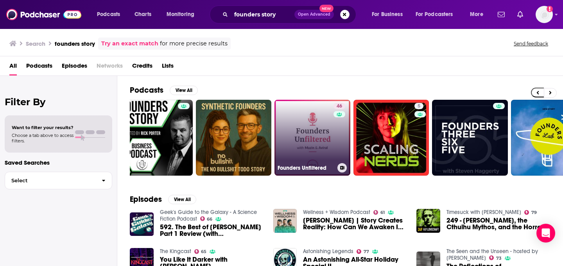
click at [314, 130] on link "46 Founders Unfiltered" at bounding box center [312, 138] width 76 height 76
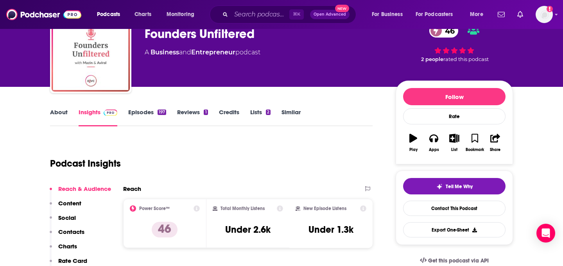
scroll to position [48, 0]
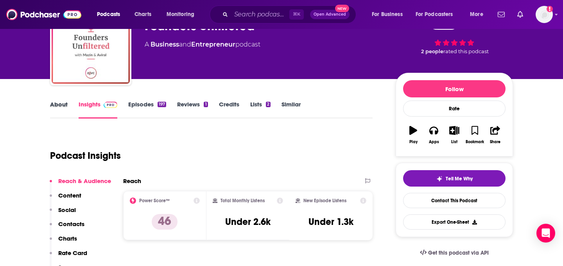
click at [69, 112] on div "About" at bounding box center [64, 109] width 29 height 18
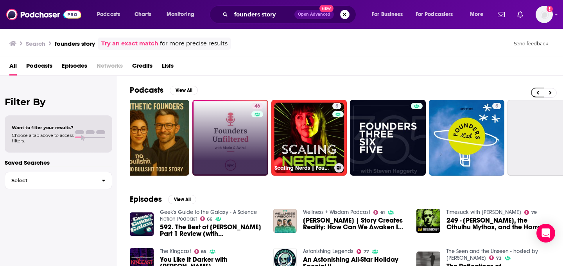
scroll to position [0, 100]
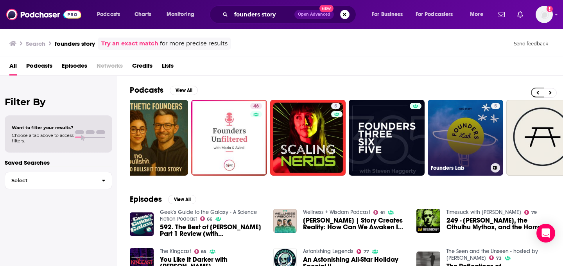
click at [450, 158] on link "5 Founders Lab" at bounding box center [466, 138] width 76 height 76
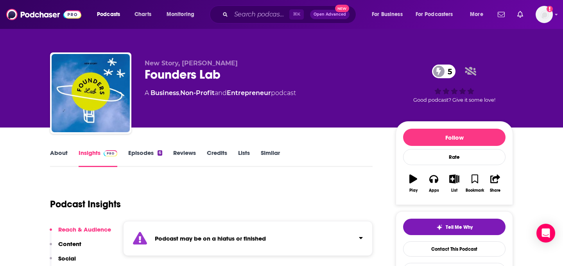
scroll to position [30, 0]
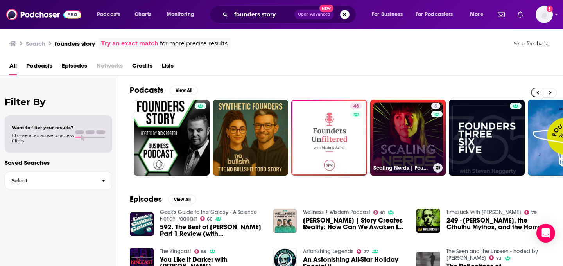
scroll to position [0, 285]
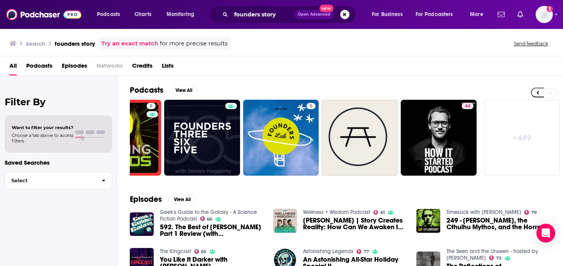
click at [45, 66] on span "Podcasts" at bounding box center [39, 67] width 26 height 16
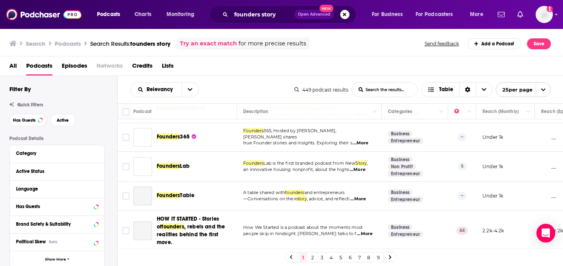
scroll to position [147, 0]
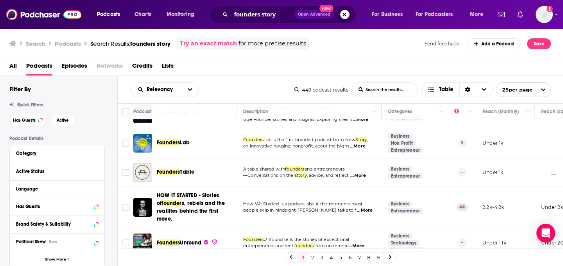
click at [342, 207] on span "people skip in hindsight. Lars Behrendt talks to f" at bounding box center [299, 209] width 113 height 5
click at [357, 207] on span "...More" at bounding box center [365, 210] width 16 height 6
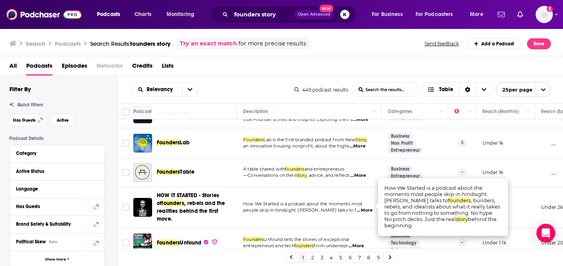
click at [208, 206] on div "Podcasts Charts Monitoring founders story Open Advanced New For Business For Po…" at bounding box center [281, 133] width 563 height 266
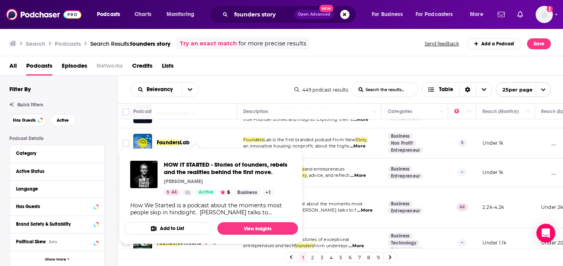
click at [343, 228] on td "Founders Unfound tells the stories of exceptional entrepreneurs and tech founde…" at bounding box center [309, 243] width 145 height 30
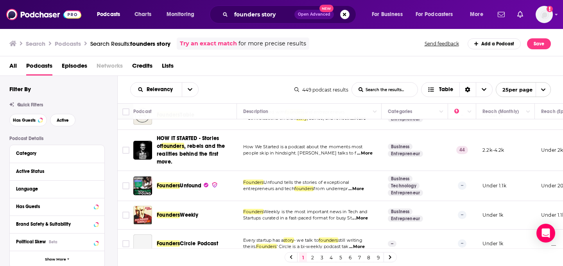
scroll to position [208, 0]
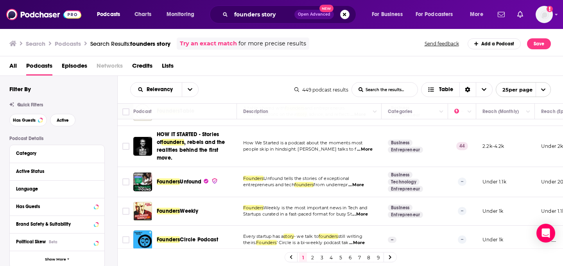
click at [364, 182] on span "...More" at bounding box center [356, 185] width 16 height 6
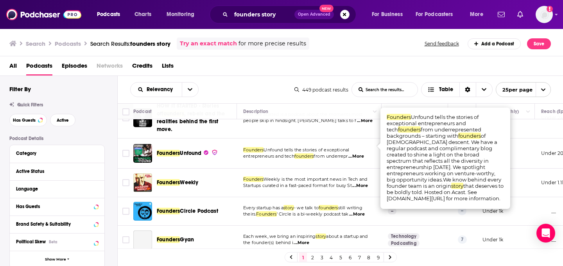
scroll to position [238, 0]
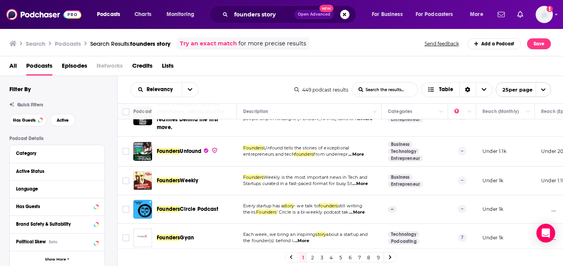
click at [363, 181] on span "...More" at bounding box center [360, 184] width 16 height 6
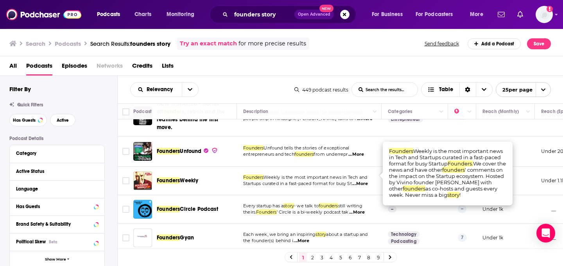
click at [201, 177] on div "Founders Weekly" at bounding box center [197, 180] width 81 height 19
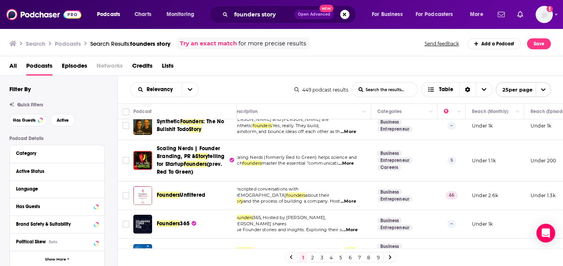
scroll to position [0, 11]
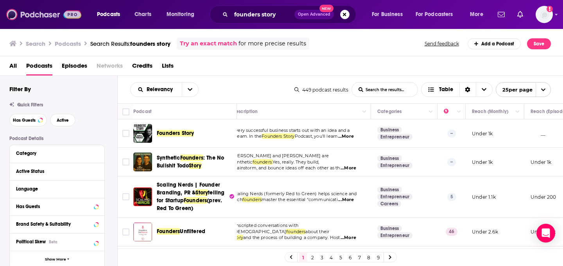
click at [46, 16] on img at bounding box center [43, 14] width 75 height 15
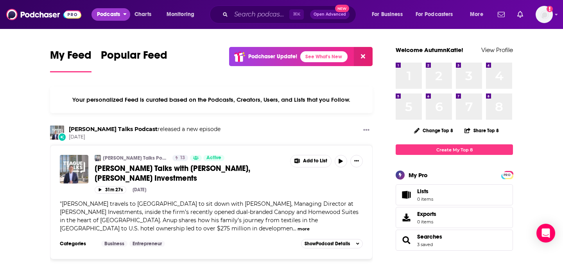
click at [119, 13] on span "Podcasts" at bounding box center [108, 14] width 23 height 11
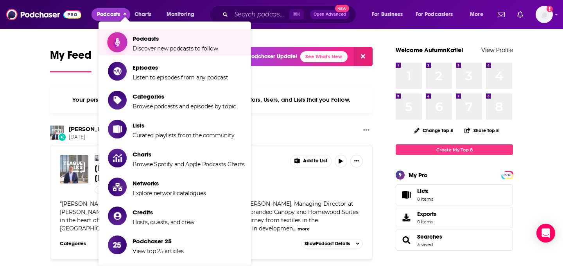
click at [153, 41] on span "Podcasts" at bounding box center [176, 38] width 86 height 7
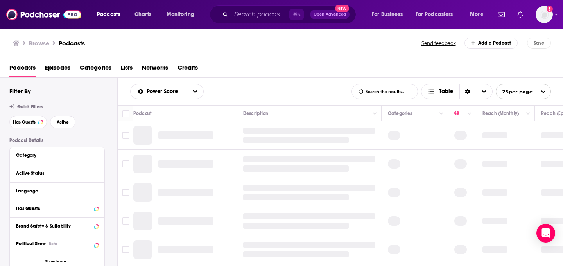
scroll to position [37, 0]
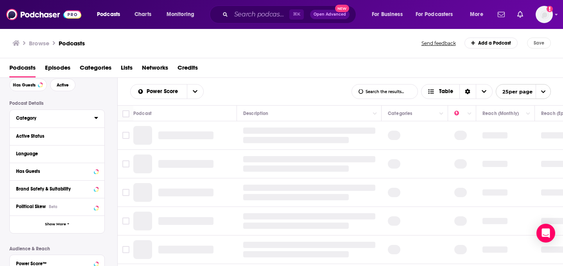
click at [97, 120] on icon at bounding box center [96, 118] width 4 height 6
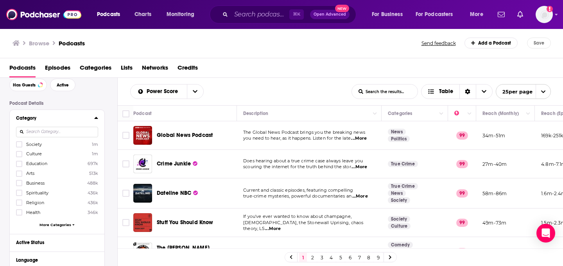
click at [62, 223] on span "More Categories" at bounding box center [55, 224] width 32 height 4
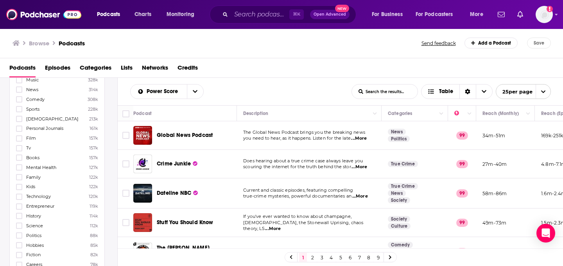
scroll to position [204, 0]
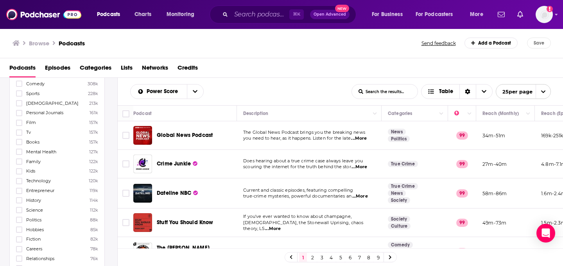
click at [47, 188] on span "Entrepreneur" at bounding box center [40, 190] width 28 height 5
click at [19, 193] on input "multiSelectOption-entrepreneur-22" at bounding box center [19, 193] width 0 height 0
click at [19, 207] on label at bounding box center [19, 210] width 6 height 6
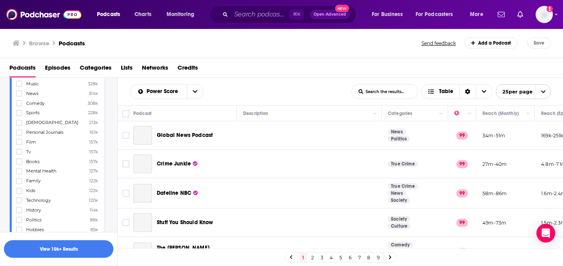
click at [61, 253] on button "View 10k+ Results" at bounding box center [58, 249] width 109 height 18
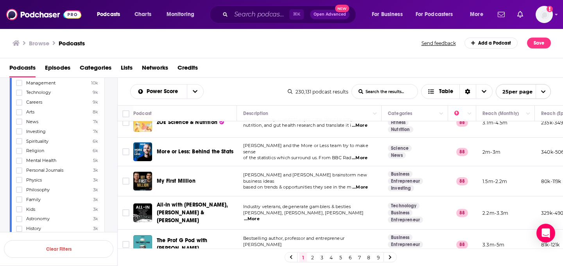
scroll to position [559, 0]
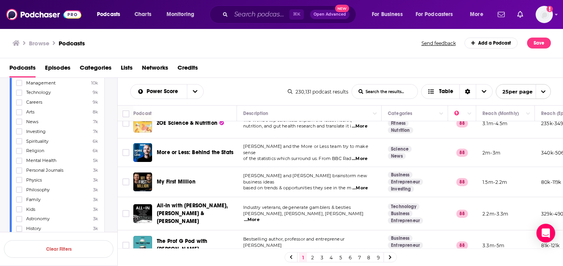
click at [367, 156] on span "...More" at bounding box center [360, 159] width 16 height 6
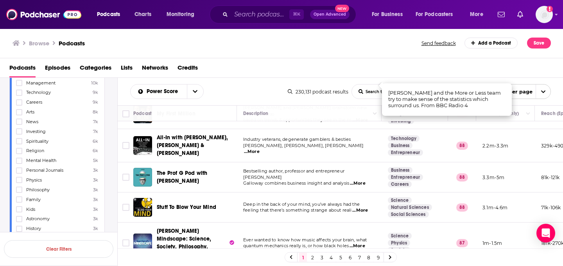
scroll to position [633, 0]
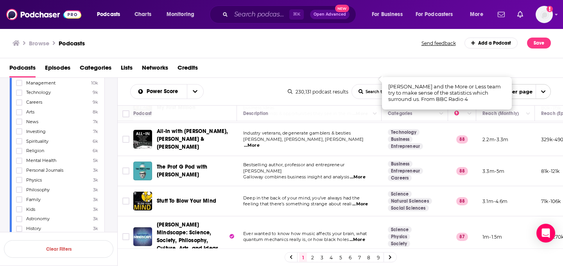
click at [311, 256] on link "2" at bounding box center [312, 257] width 8 height 9
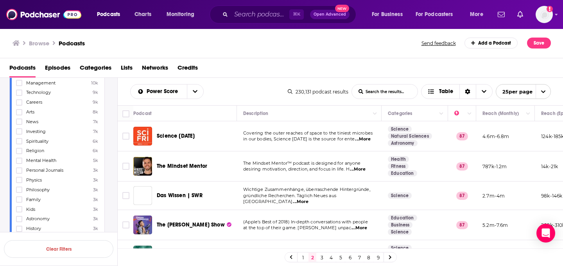
click at [365, 141] on span "...More" at bounding box center [363, 139] width 16 height 6
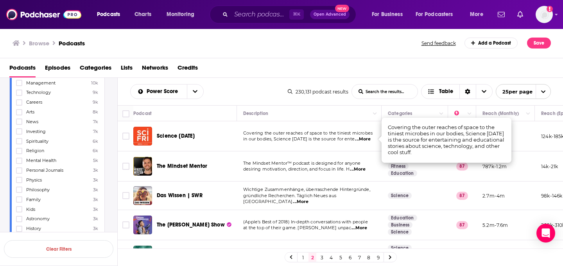
click at [332, 147] on td "Covering the outer reaches of space to the tiniest microbes in our bodies, Scie…" at bounding box center [309, 136] width 145 height 30
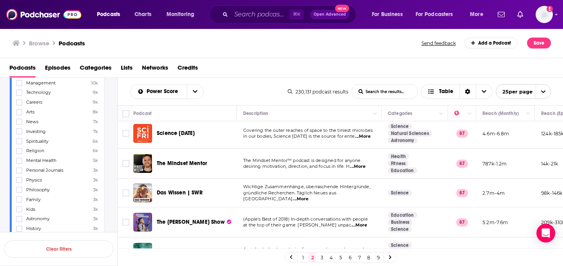
scroll to position [4, 0]
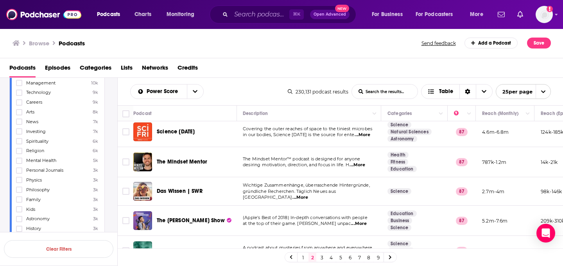
click at [354, 165] on span "...More" at bounding box center [357, 165] width 16 height 6
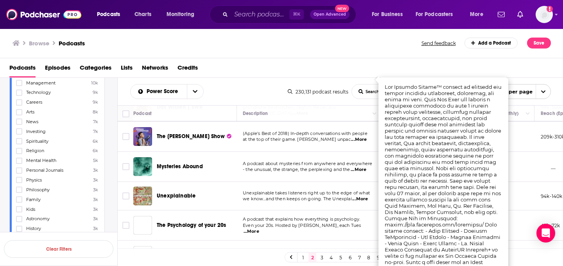
scroll to position [92, 0]
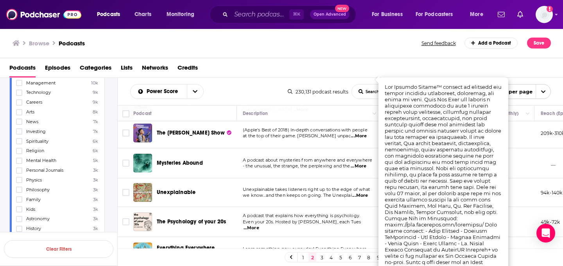
click at [268, 178] on td "Unexplainable takes listeners right up to the edge of what we know…and then kee…" at bounding box center [308, 192] width 145 height 29
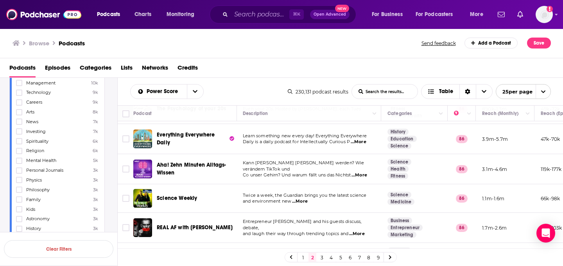
scroll to position [616, 0]
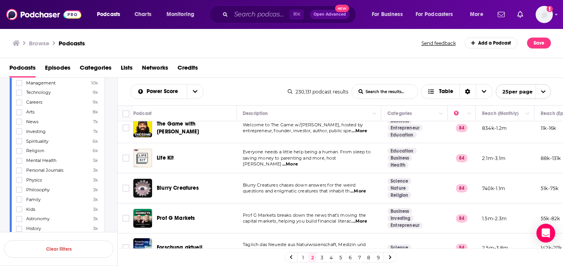
click at [324, 256] on link "3" at bounding box center [322, 257] width 8 height 9
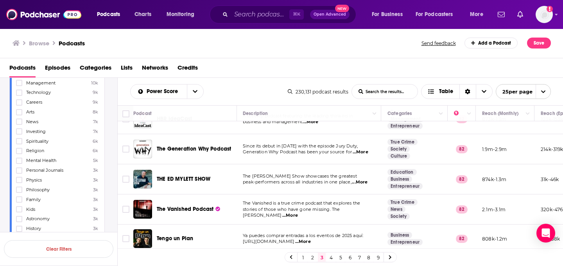
scroll to position [618, 0]
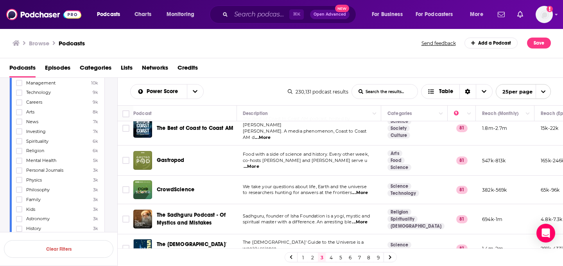
click at [330, 259] on link "4" at bounding box center [331, 257] width 8 height 9
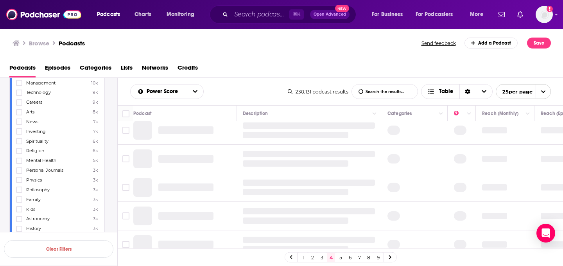
scroll to position [0, 0]
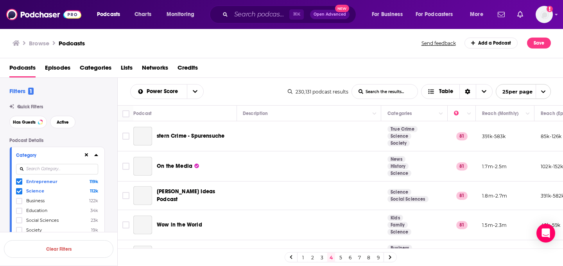
click at [18, 191] on icon at bounding box center [19, 191] width 5 height 5
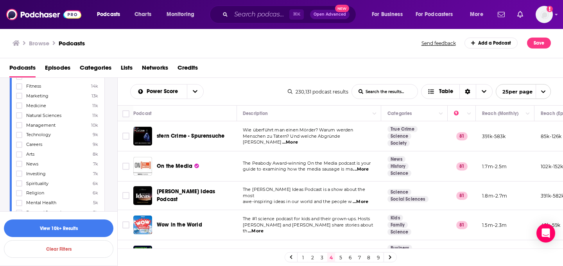
scroll to position [183, 0]
click at [33, 132] on span "Technology" at bounding box center [38, 133] width 25 height 5
click at [19, 137] on input "multiSelectOption-technology-14" at bounding box center [19, 137] width 0 height 0
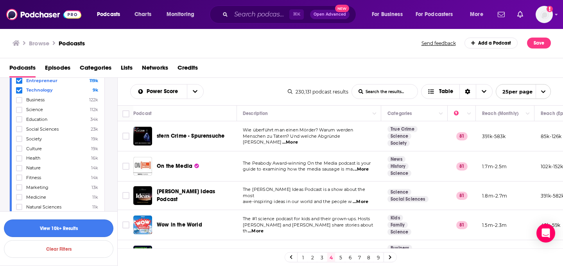
scroll to position [0, 0]
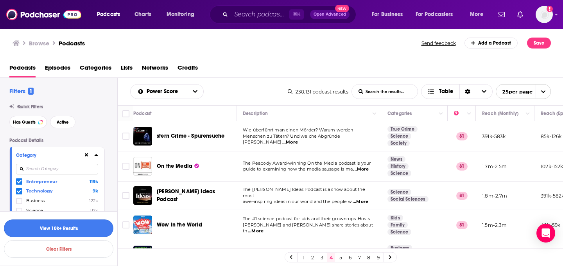
click at [80, 230] on button "View 10k+ Results" at bounding box center [58, 228] width 109 height 18
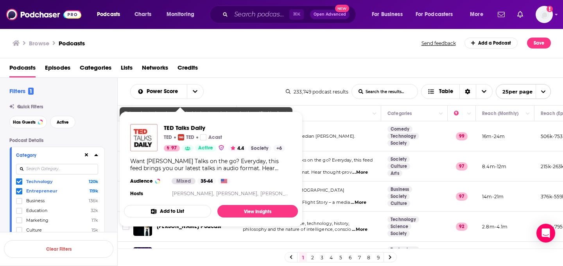
scroll to position [624, 0]
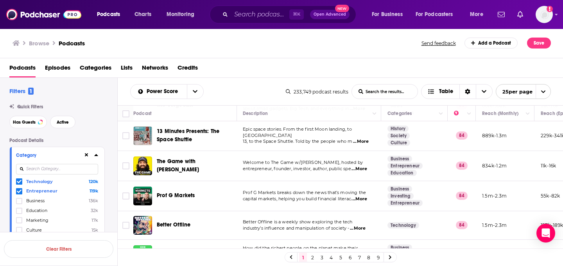
click at [363, 196] on span "...More" at bounding box center [359, 199] width 16 height 6
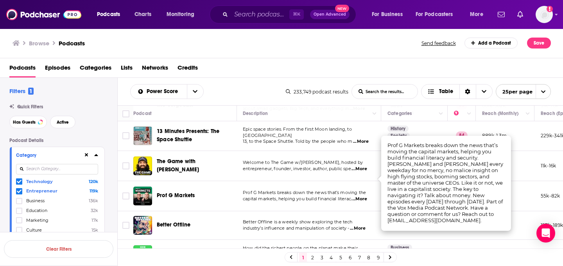
click at [347, 157] on td "Welcome to The Game w/Alex Hormozi, hosted by entrepreneur, founder, investor, …" at bounding box center [308, 166] width 145 height 30
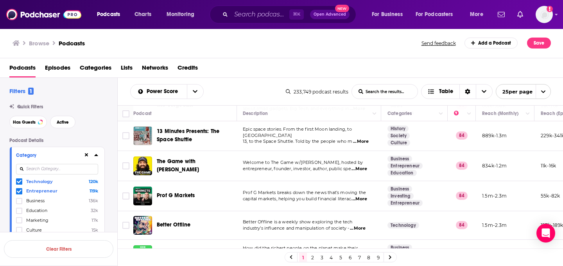
click at [313, 258] on link "2" at bounding box center [312, 257] width 8 height 9
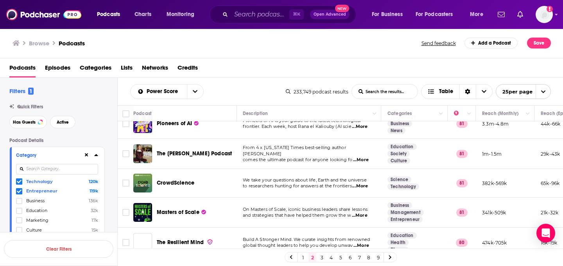
scroll to position [339, 0]
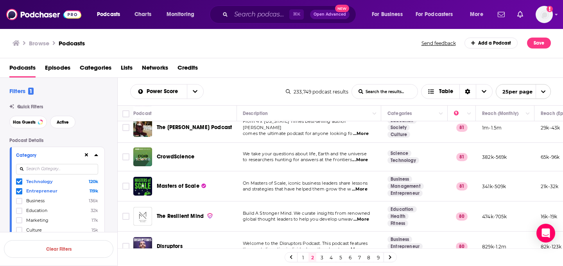
click at [357, 187] on span "...More" at bounding box center [360, 189] width 16 height 6
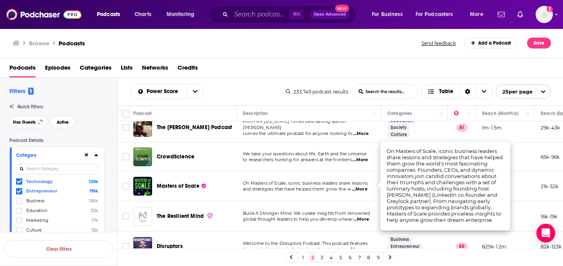
click at [189, 185] on span "Masters of Scale" at bounding box center [178, 186] width 43 height 8
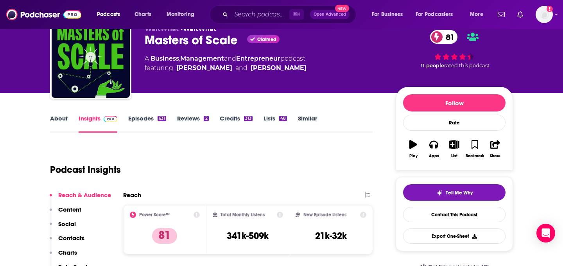
scroll to position [22, 0]
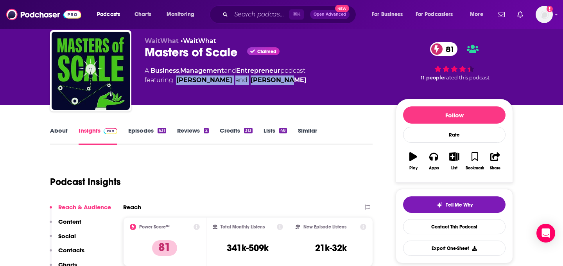
drag, startPoint x: 286, startPoint y: 81, endPoint x: 177, endPoint y: 82, distance: 108.7
click at [177, 82] on span "featuring Reid Hoffman and Bob Safian" at bounding box center [226, 79] width 162 height 9
copy span "Reid Hoffman and Bob Safian"
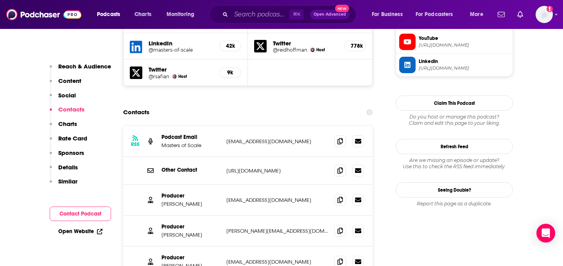
scroll to position [748, 0]
click at [338, 136] on div at bounding box center [349, 142] width 30 height 12
click at [337, 138] on icon at bounding box center [339, 141] width 5 height 6
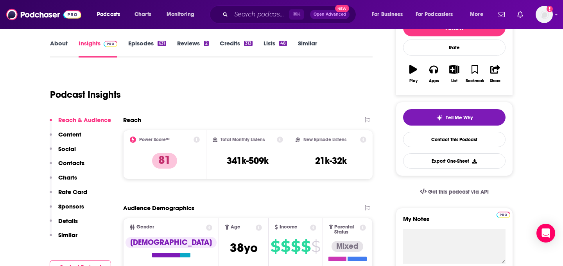
scroll to position [52, 0]
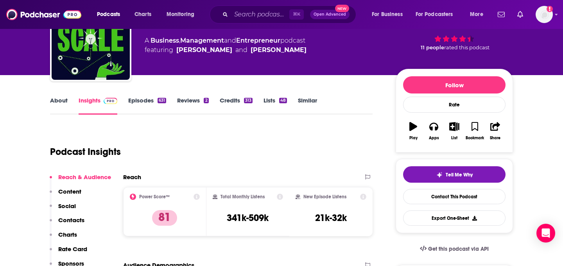
click at [309, 105] on link "Similar" at bounding box center [307, 106] width 19 height 18
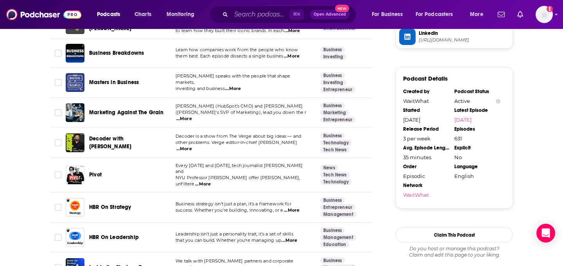
scroll to position [777, 0]
click at [192, 145] on span "...More" at bounding box center [184, 148] width 16 height 6
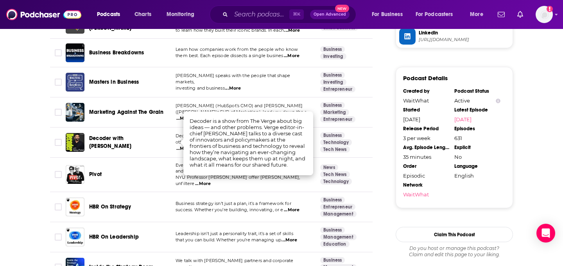
click at [131, 140] on span "Decoder with [PERSON_NAME]" at bounding box center [110, 142] width 42 height 14
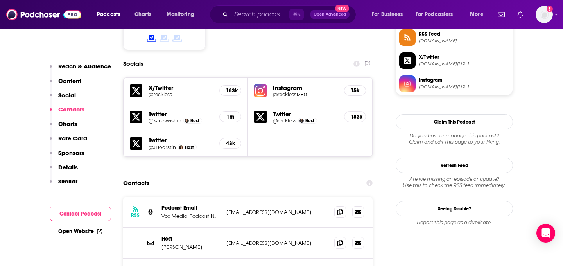
scroll to position [664, 0]
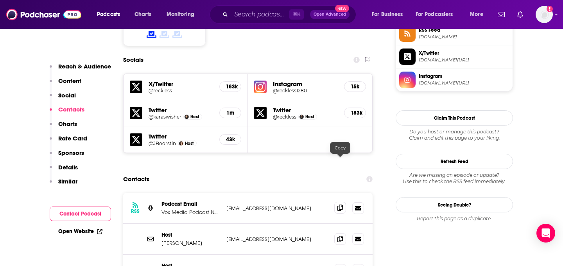
click at [338, 204] on icon at bounding box center [339, 207] width 5 height 6
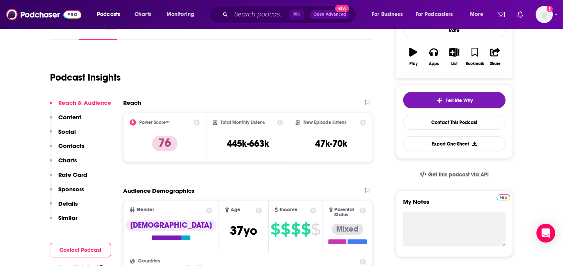
scroll to position [62, 0]
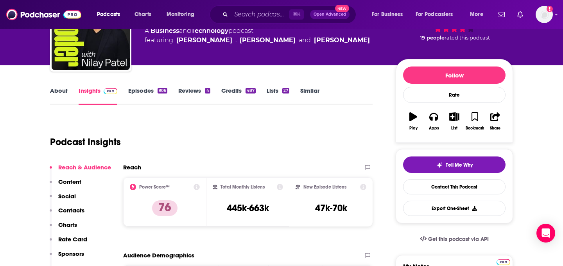
click at [315, 95] on link "Similar" at bounding box center [309, 96] width 19 height 18
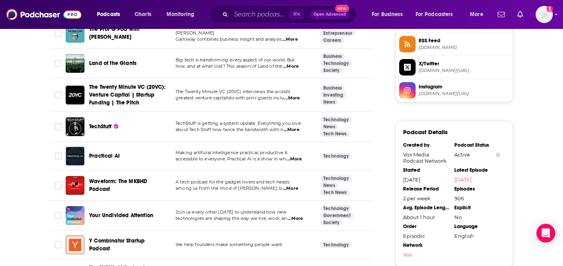
scroll to position [655, 0]
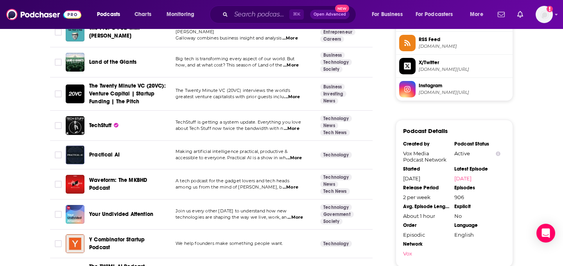
click at [296, 125] on span "...More" at bounding box center [292, 128] width 16 height 6
click at [152, 129] on td "TechStuff" at bounding box center [118, 126] width 104 height 30
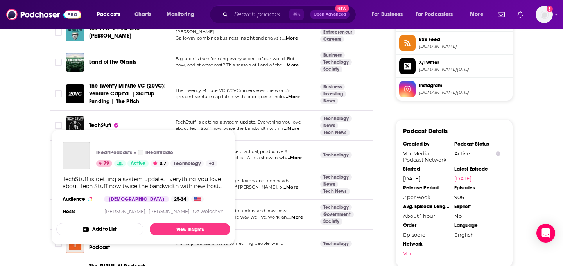
click at [107, 122] on span "TechStuff" at bounding box center [100, 125] width 23 height 7
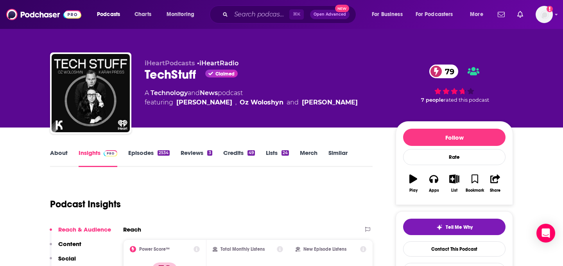
click at [65, 156] on link "About" at bounding box center [59, 158] width 18 height 18
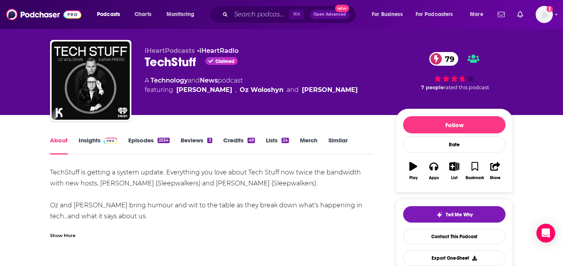
scroll to position [14, 0]
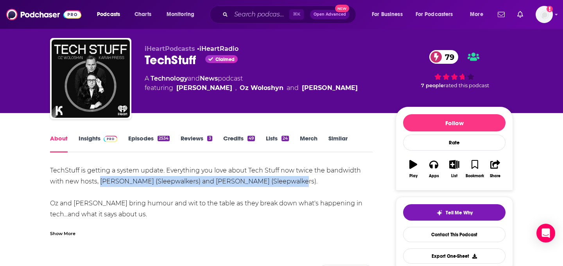
drag, startPoint x: 102, startPoint y: 183, endPoint x: 285, endPoint y: 181, distance: 183.3
click at [285, 181] on div "TechStuff is getting a system update. Everything you love about Tech Stuff now …" at bounding box center [211, 236] width 322 height 142
copy div "Oz Woloshyn (Sleepwalkers) and Karah Preiss (Sleepwalkers)"
click at [105, 143] on link "Insights" at bounding box center [98, 143] width 39 height 18
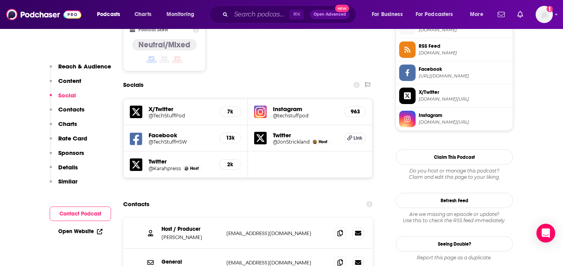
scroll to position [666, 0]
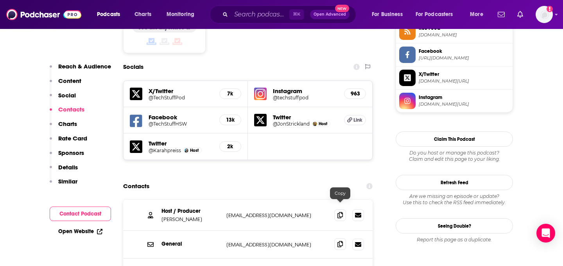
click at [337, 241] on icon at bounding box center [339, 244] width 5 height 6
click at [340, 211] on icon at bounding box center [339, 214] width 5 height 6
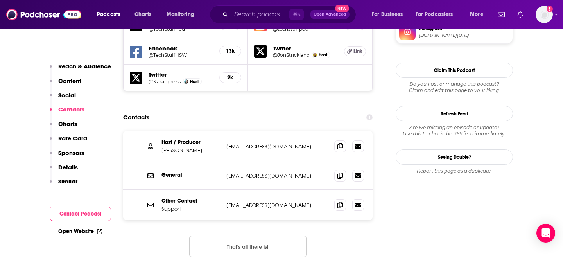
scroll to position [732, 0]
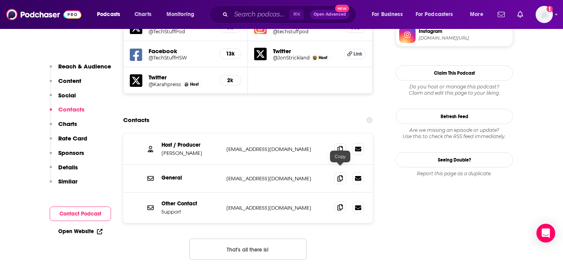
click at [337, 204] on icon at bounding box center [339, 207] width 5 height 6
click at [339, 175] on icon at bounding box center [339, 178] width 5 height 6
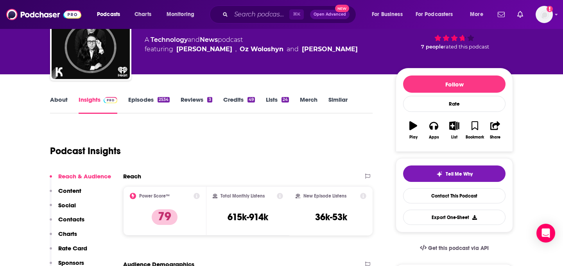
scroll to position [59, 0]
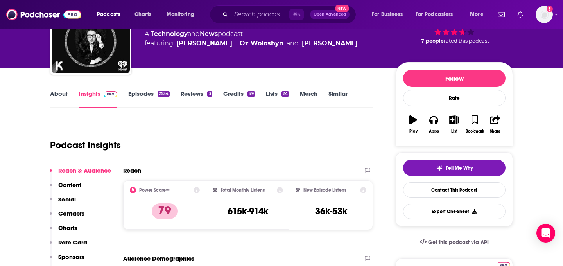
click at [331, 94] on link "Similar" at bounding box center [337, 99] width 19 height 18
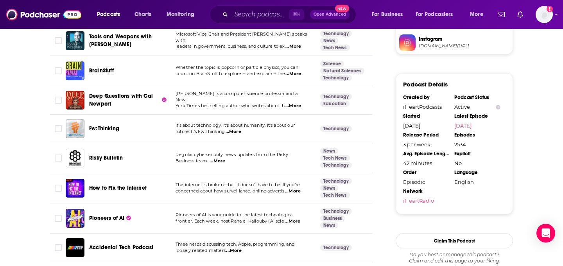
scroll to position [724, 0]
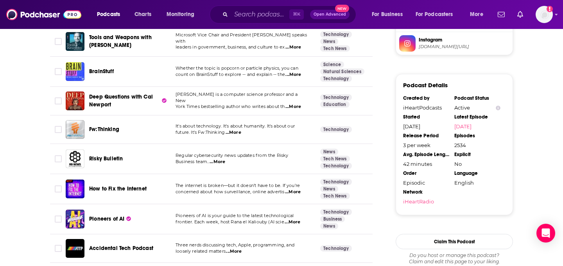
click at [239, 130] on span "...More" at bounding box center [234, 132] width 16 height 6
click at [281, 125] on p "It's about technology. It's about humanity. It's about our" at bounding box center [242, 126] width 132 height 6
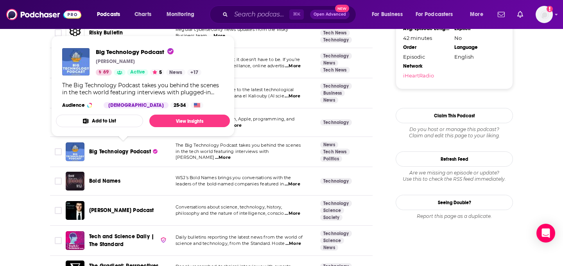
click at [147, 148] on span "Big Technology Podcast" at bounding box center [120, 151] width 62 height 7
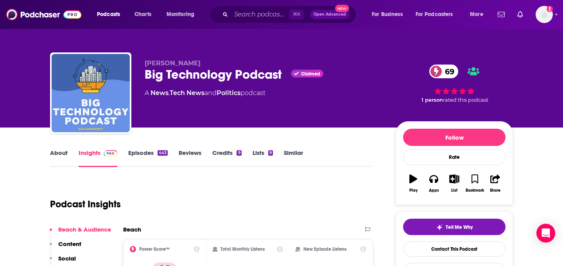
scroll to position [45, 0]
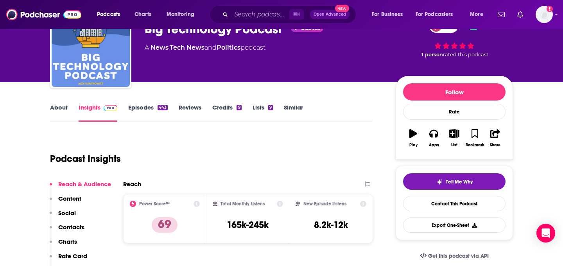
click at [61, 107] on link "About" at bounding box center [59, 113] width 18 height 18
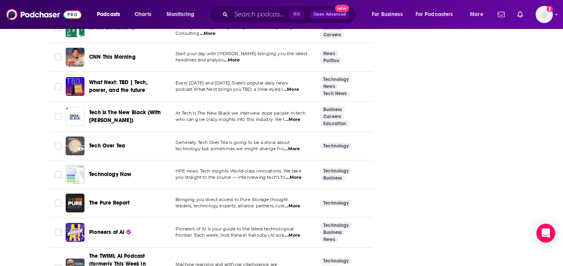
scroll to position [1183, 0]
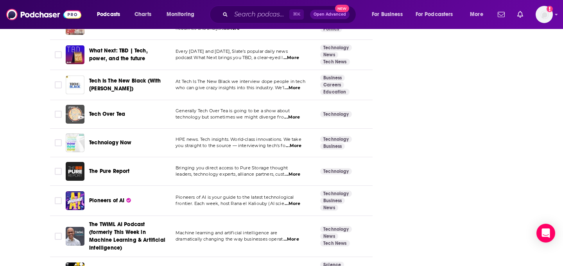
click at [296, 143] on span "...More" at bounding box center [294, 146] width 16 height 6
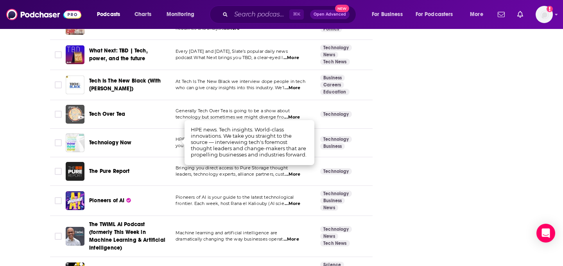
click at [122, 139] on span "Technology Now" at bounding box center [110, 142] width 42 height 7
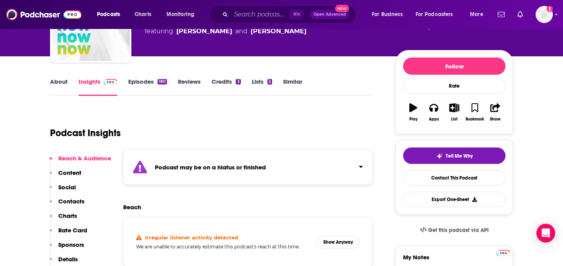
scroll to position [79, 0]
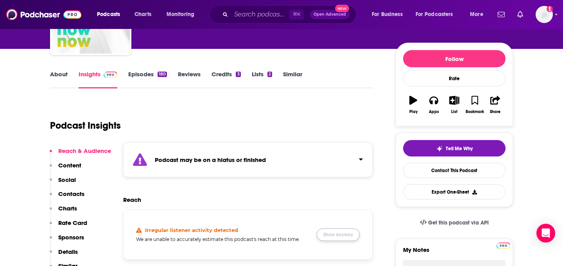
click at [342, 234] on button "Show Anyway" at bounding box center [338, 234] width 43 height 13
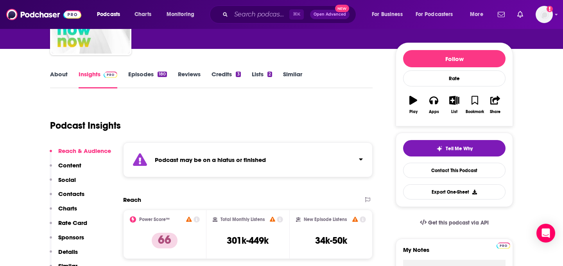
click at [155, 80] on link "Episodes 180" at bounding box center [147, 79] width 39 height 18
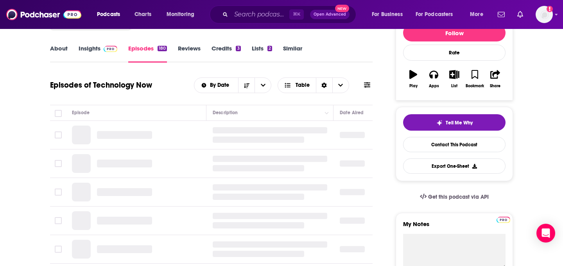
scroll to position [106, 0]
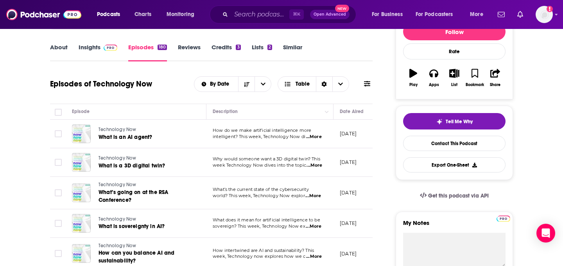
click at [318, 137] on span "...More" at bounding box center [314, 137] width 16 height 6
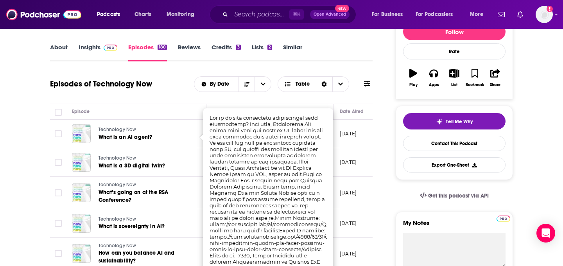
click at [360, 60] on div "About Insights Episodes 180 Reviews Credits 3 Lists 2 Similar" at bounding box center [211, 51] width 322 height 19
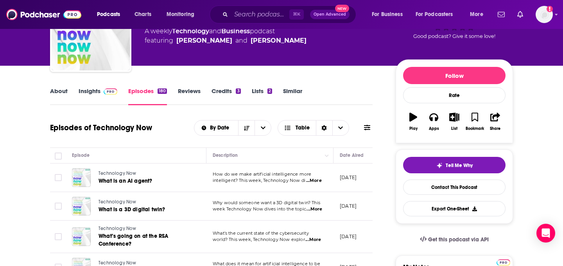
scroll to position [61, 0]
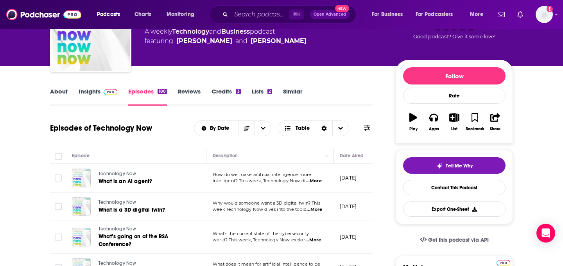
click at [99, 87] on div "About Insights Episodes 180 Reviews Credits 3 Lists 2 Similar" at bounding box center [211, 95] width 322 height 19
click at [98, 98] on link "Insights" at bounding box center [98, 97] width 39 height 18
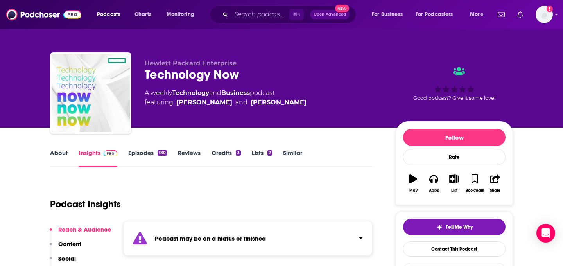
scroll to position [14, 0]
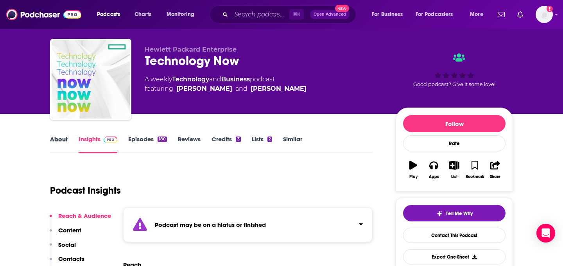
click at [67, 141] on div "About" at bounding box center [64, 144] width 29 height 18
click at [60, 138] on link "About" at bounding box center [59, 144] width 18 height 18
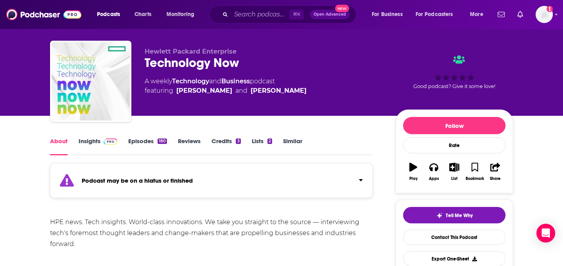
scroll to position [13, 0]
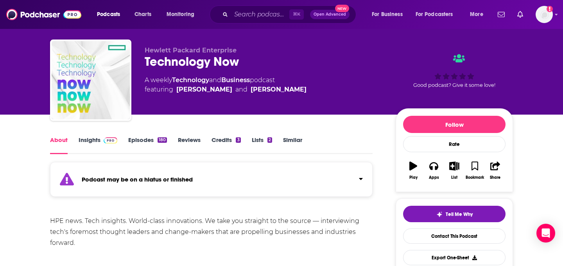
click at [258, 184] on div "Podcast may be on a hiatus or finished" at bounding box center [211, 179] width 322 height 35
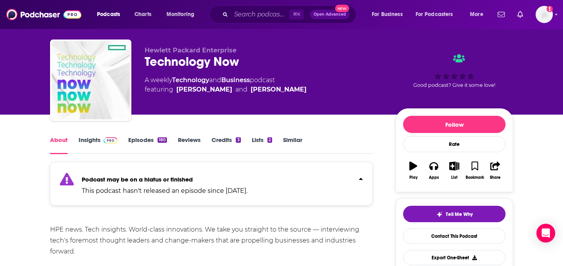
click at [102, 144] on link "Insights" at bounding box center [98, 145] width 39 height 18
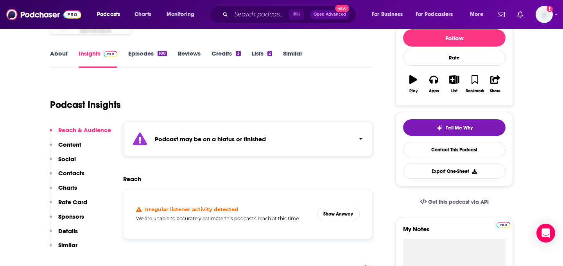
scroll to position [101, 0]
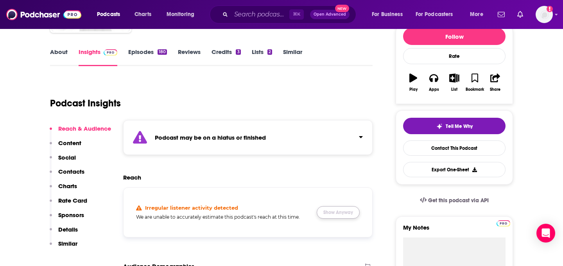
click at [324, 214] on button "Show Anyway" at bounding box center [338, 212] width 43 height 13
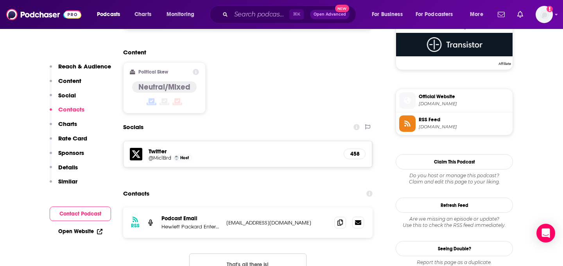
scroll to position [647, 0]
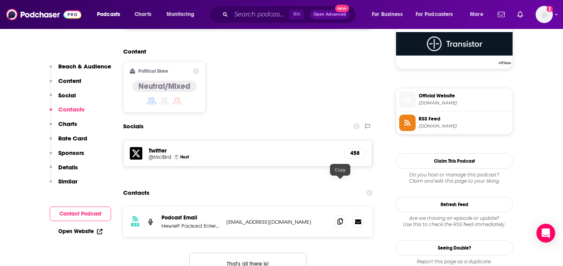
click at [340, 218] on icon at bounding box center [339, 221] width 5 height 6
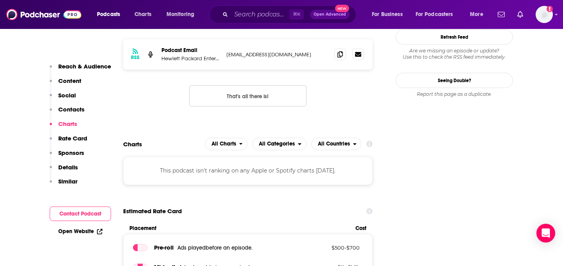
scroll to position [814, 0]
